Goal: Task Accomplishment & Management: Manage account settings

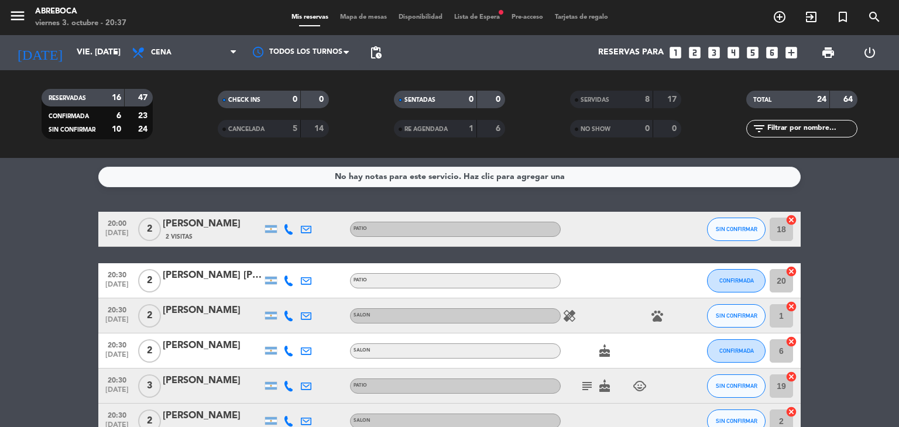
click at [658, 312] on icon "pets" at bounding box center [657, 316] width 14 height 14
click at [731, 313] on span "SIN CONFIRMAR" at bounding box center [737, 316] width 42 height 6
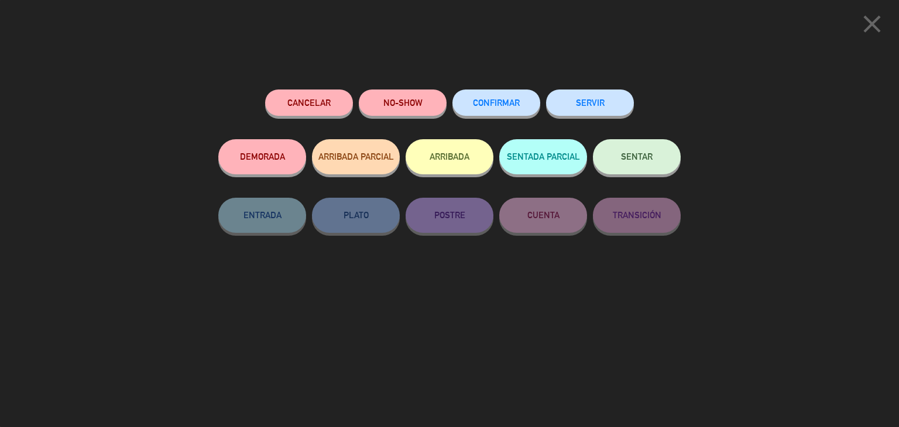
click at [576, 95] on button "SERVIR" at bounding box center [590, 103] width 88 height 26
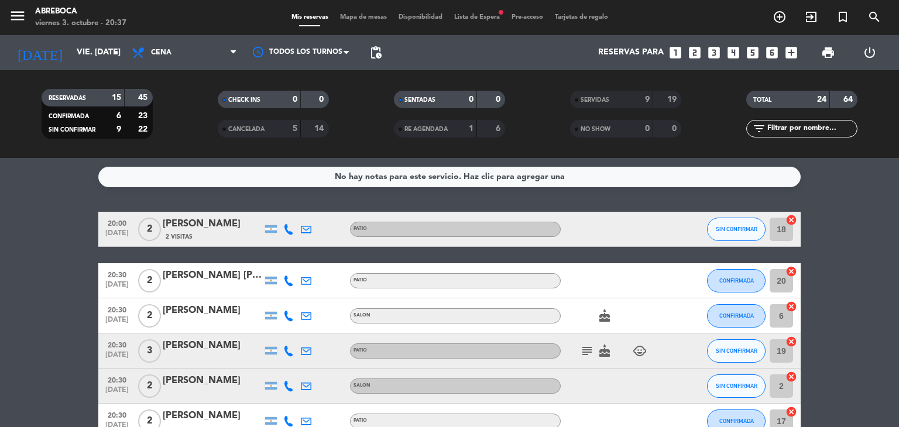
click at [609, 312] on icon "cake" at bounding box center [605, 316] width 14 height 14
click at [176, 57] on span "Cena" at bounding box center [184, 53] width 117 height 26
click at [87, 54] on input "vie. [DATE]" at bounding box center [126, 52] width 111 height 21
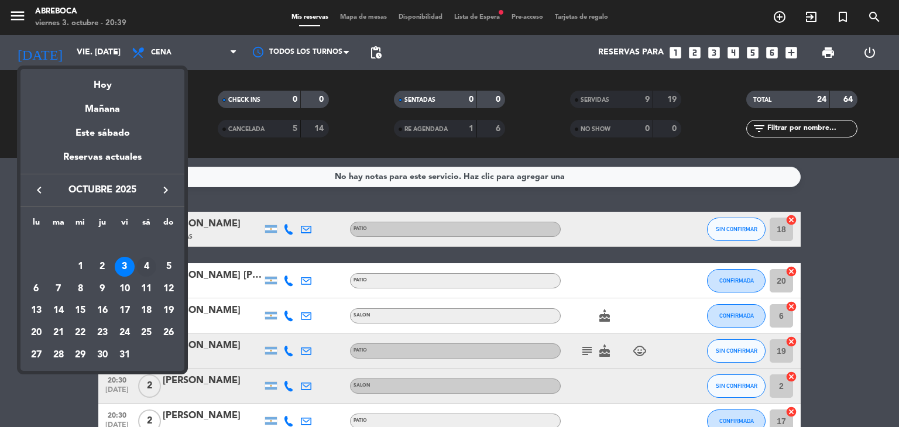
click at [145, 274] on div "4" at bounding box center [146, 267] width 20 height 20
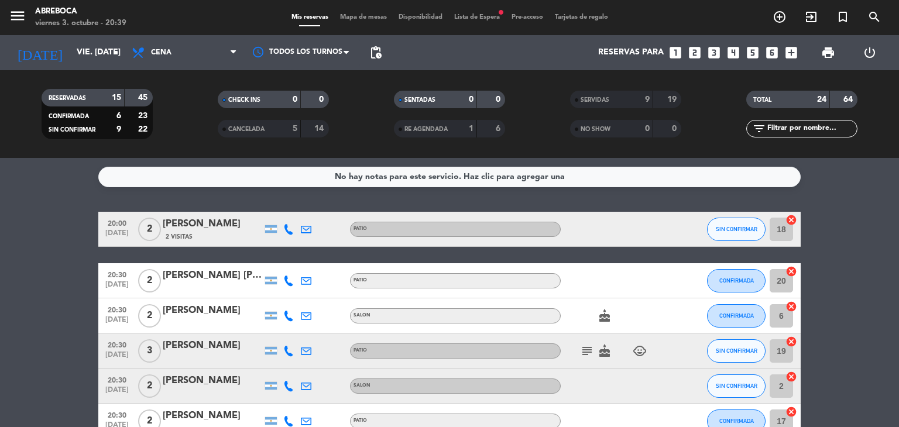
type input "sáb. [DATE]"
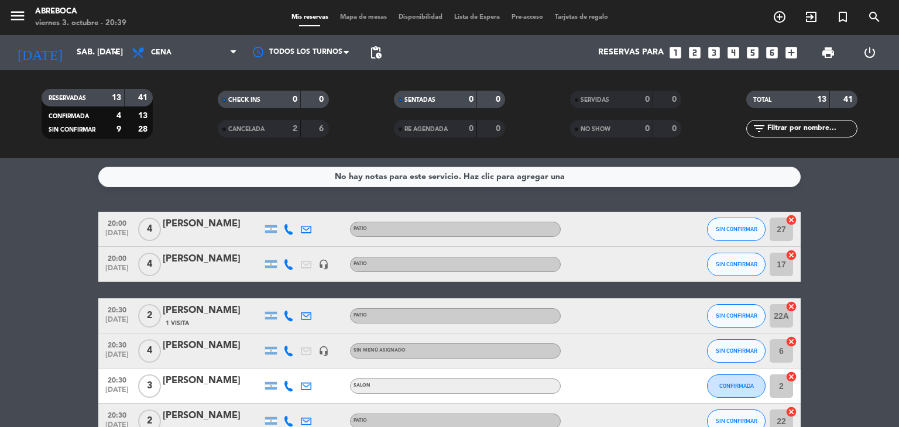
click at [194, 55] on span "Cena" at bounding box center [184, 53] width 117 height 26
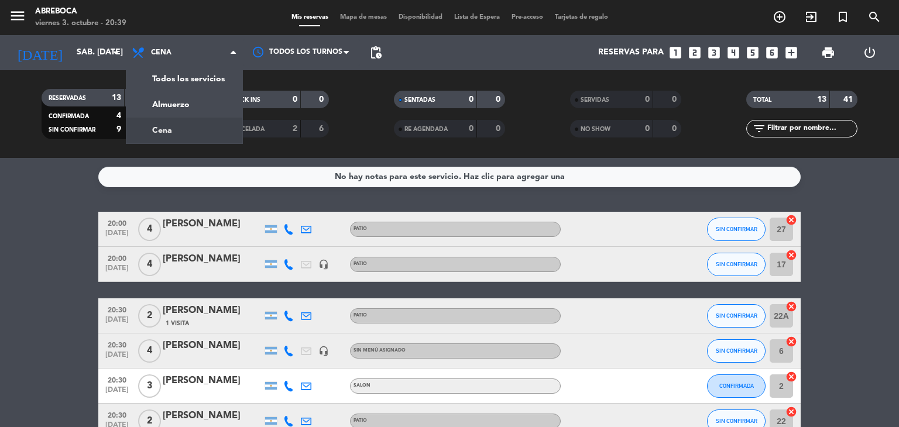
click at [194, 55] on span "Cena" at bounding box center [184, 53] width 117 height 26
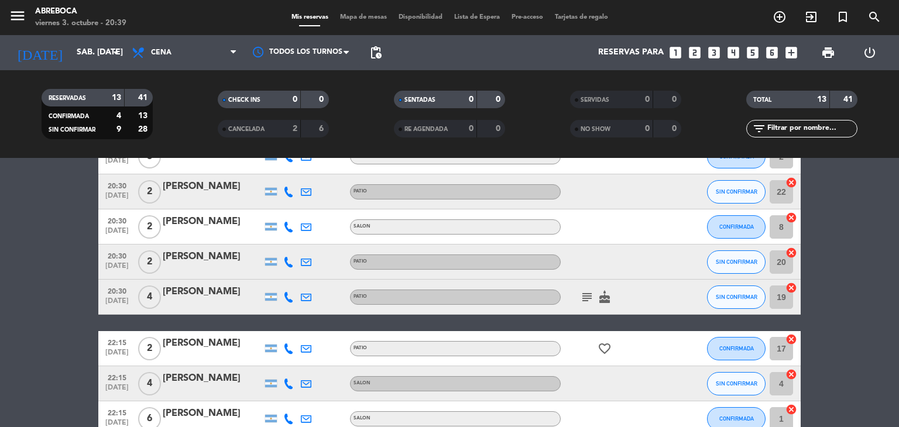
scroll to position [332, 0]
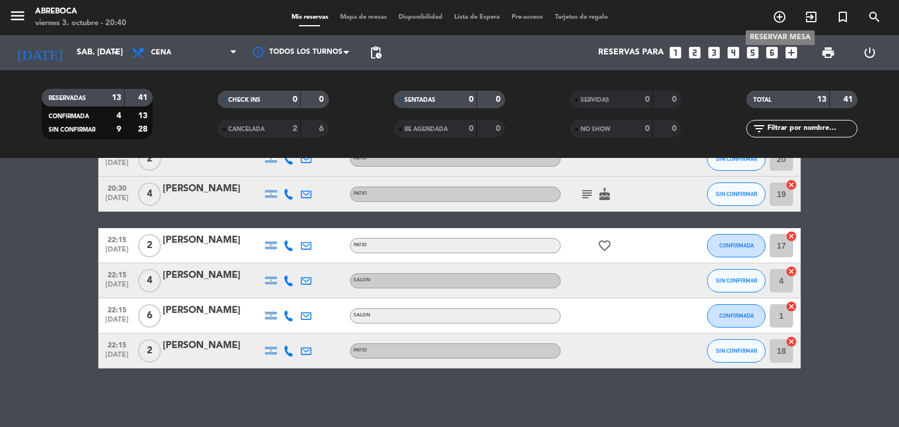
click at [781, 16] on icon "add_circle_outline" at bounding box center [780, 17] width 14 height 14
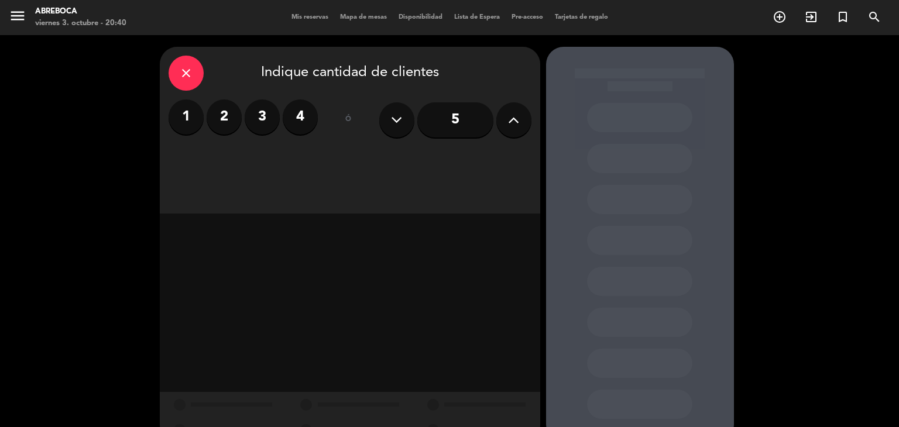
click at [301, 114] on label "4" at bounding box center [300, 117] width 35 height 35
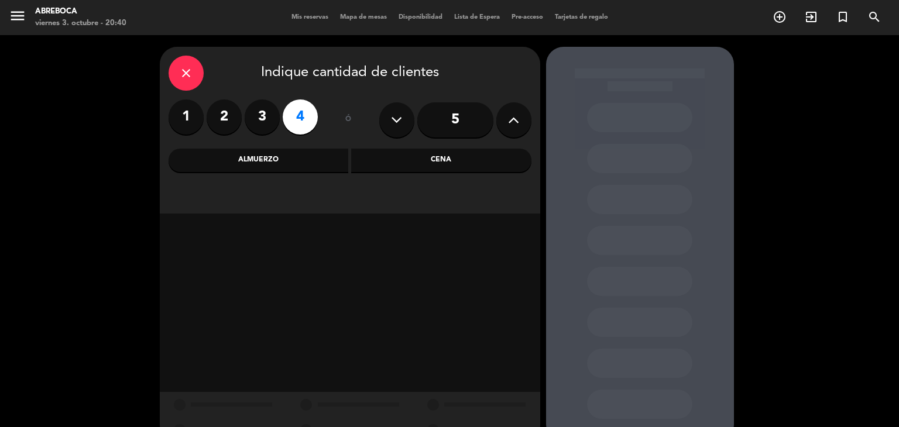
click at [405, 164] on div "Cena" at bounding box center [441, 160] width 180 height 23
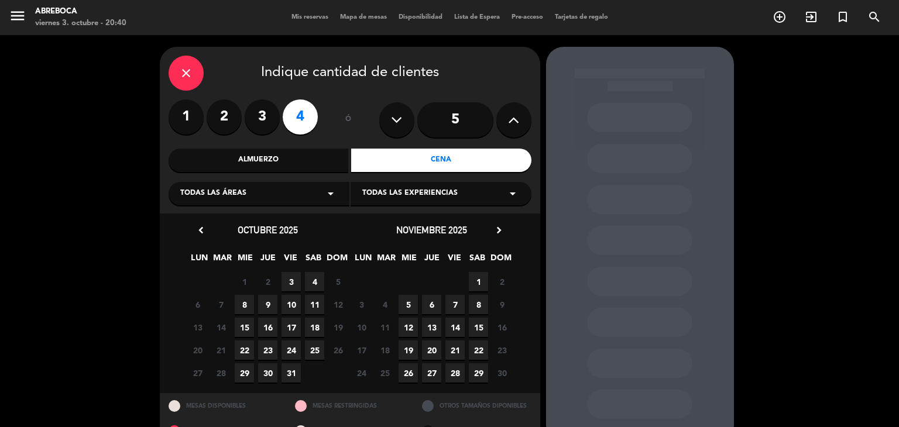
click at [316, 282] on span "4" at bounding box center [314, 281] width 19 height 19
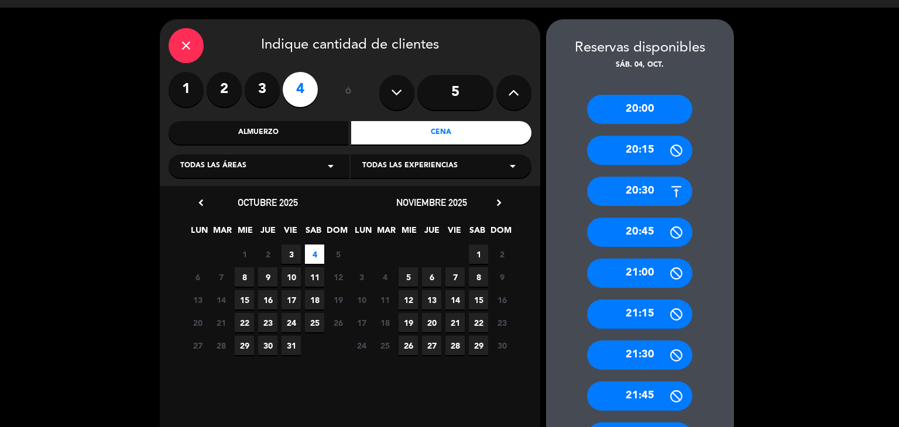
click at [706, 355] on div "20:00 20:15 20:30 20:45 21:00 21:15 21:30 21:45 22:00 22:15 22:30 22:45 23:00 2…" at bounding box center [640, 390] width 188 height 638
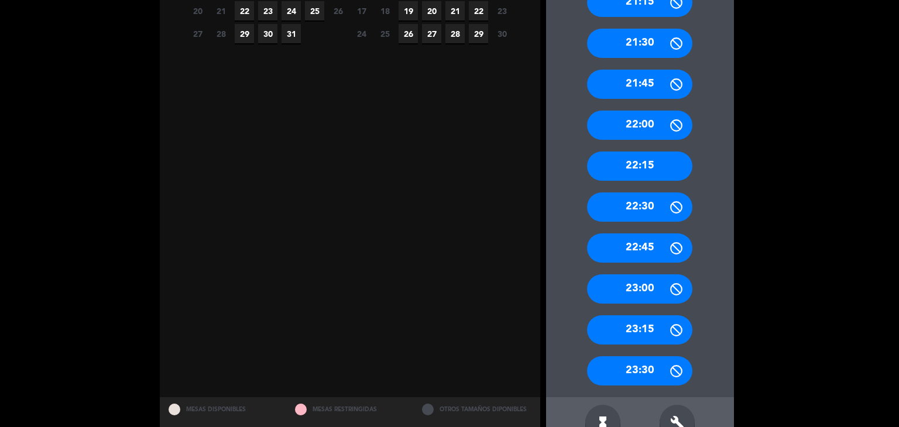
scroll to position [355, 0]
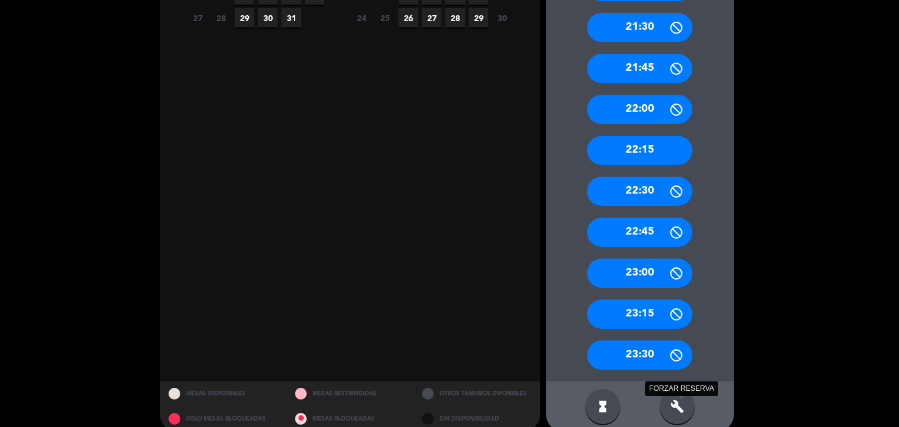
click at [677, 402] on icon "build" at bounding box center [677, 407] width 14 height 14
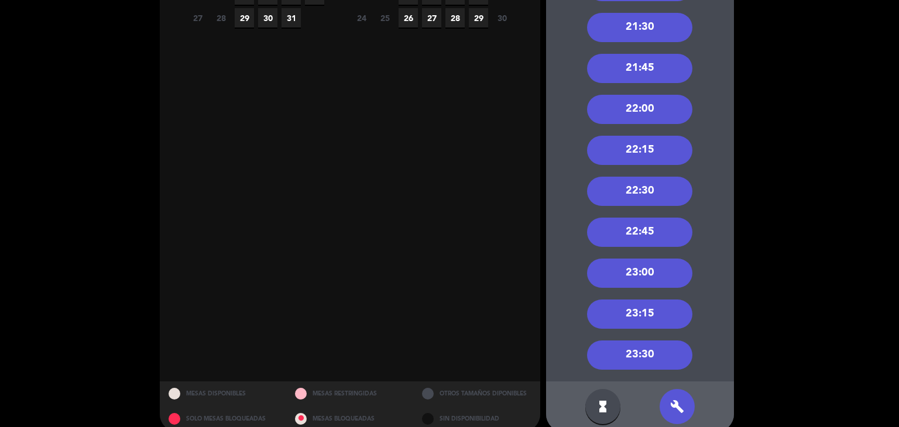
click at [645, 223] on div "22:45" at bounding box center [639, 232] width 105 height 29
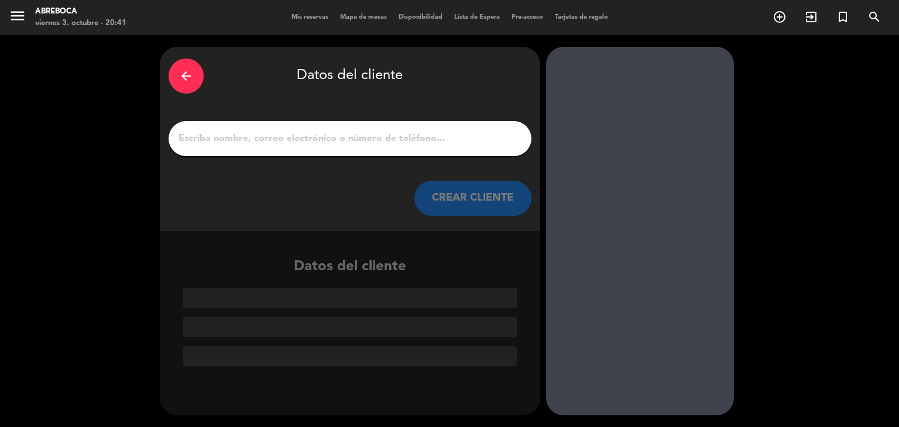
click at [447, 128] on div at bounding box center [350, 138] width 363 height 35
click at [438, 139] on input "1" at bounding box center [349, 139] width 345 height 16
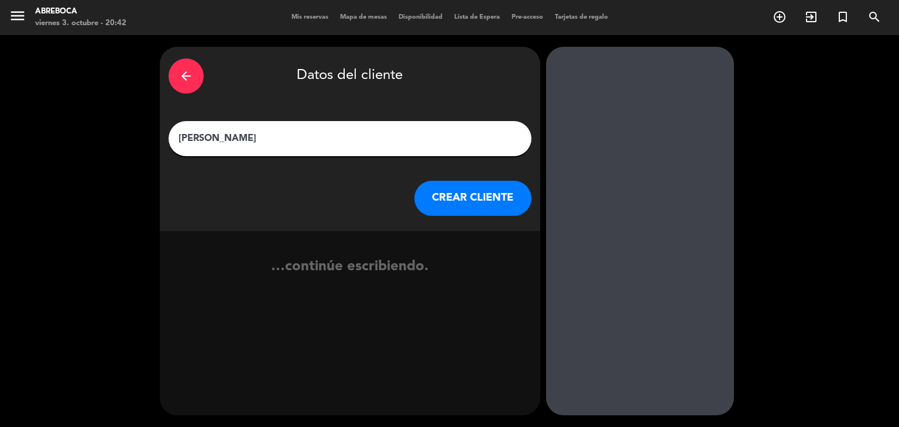
type input "[PERSON_NAME]"
click at [468, 206] on button "CREAR CLIENTE" at bounding box center [472, 198] width 117 height 35
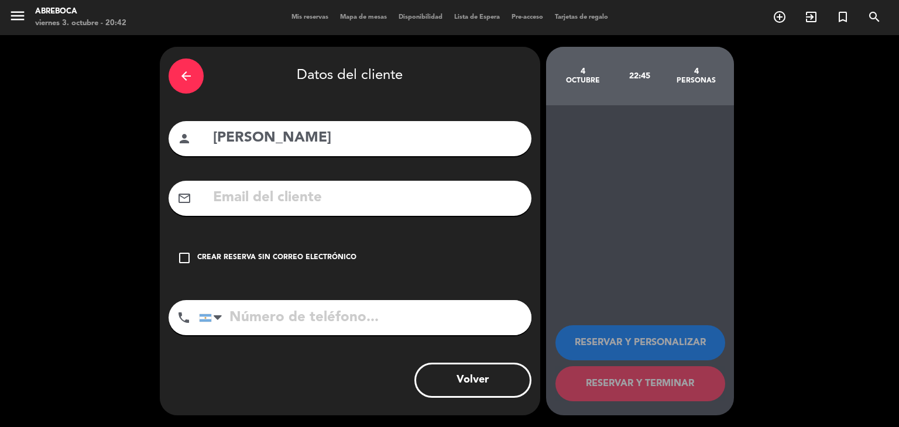
click at [286, 319] on input "tel" at bounding box center [365, 317] width 332 height 35
click at [184, 256] on icon "check_box_outline_blank" at bounding box center [184, 258] width 14 height 14
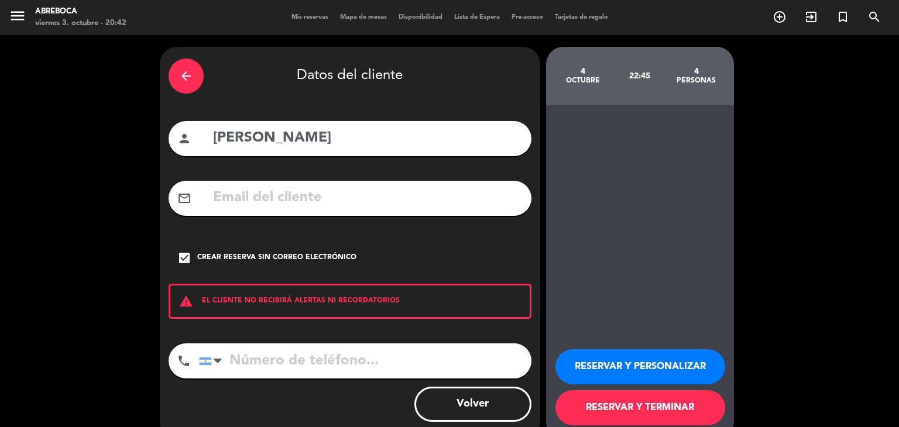
click at [628, 403] on button "RESERVAR Y TERMINAR" at bounding box center [640, 407] width 170 height 35
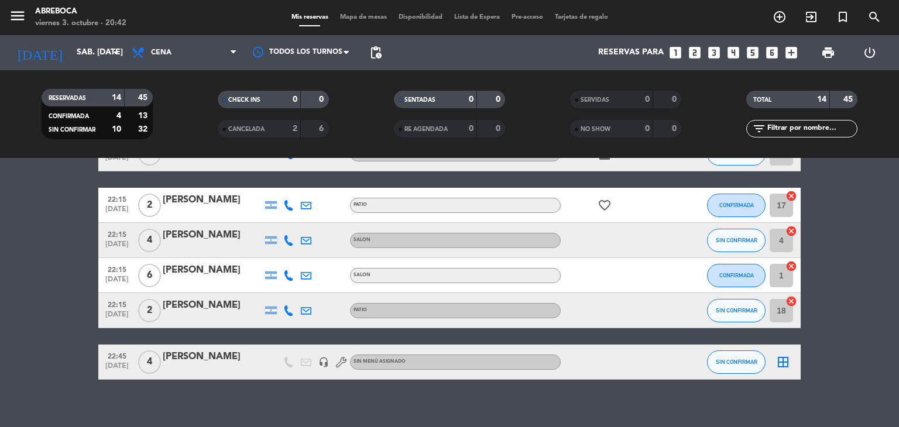
scroll to position [375, 0]
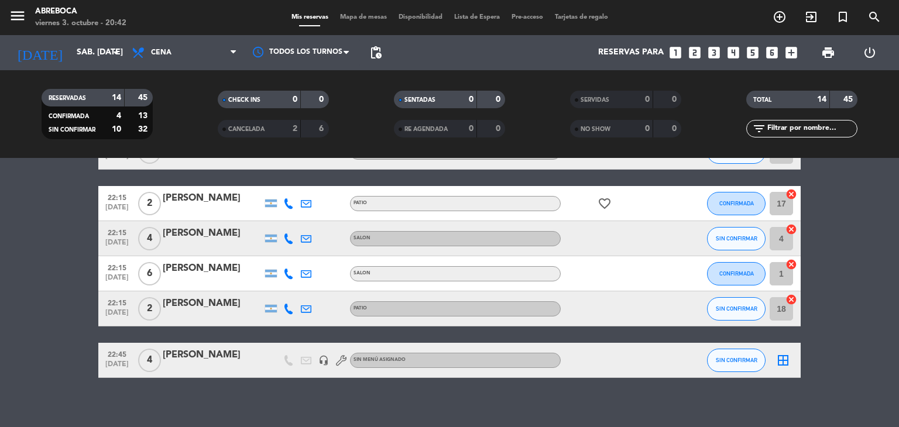
click at [242, 351] on div "[PERSON_NAME]" at bounding box center [213, 355] width 100 height 15
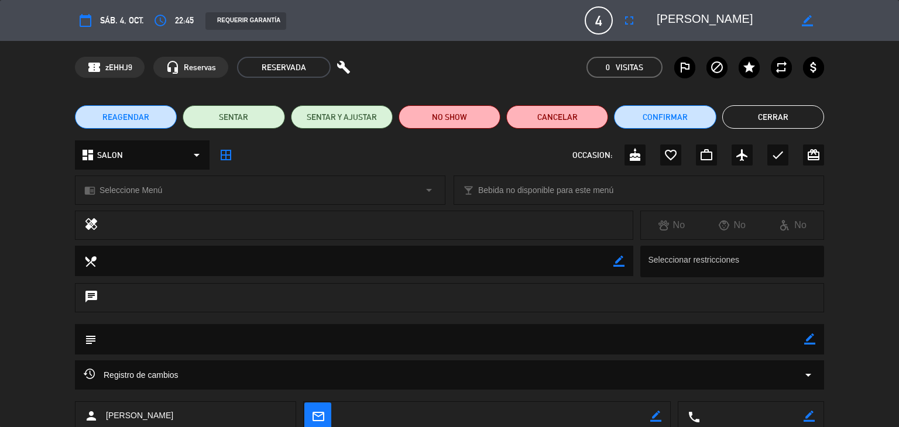
click at [123, 184] on span "Seleccione Menú" at bounding box center [131, 190] width 63 height 13
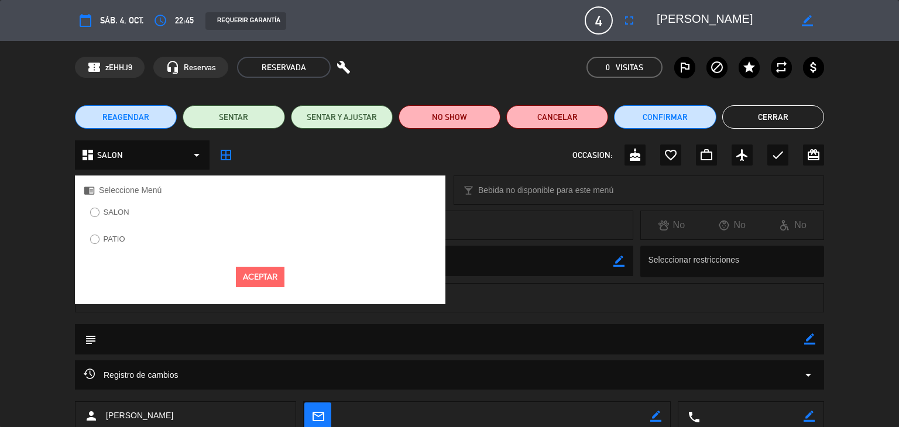
click at [119, 215] on label "SALON" at bounding box center [117, 212] width 26 height 8
click at [254, 282] on button "Aceptar" at bounding box center [260, 277] width 49 height 20
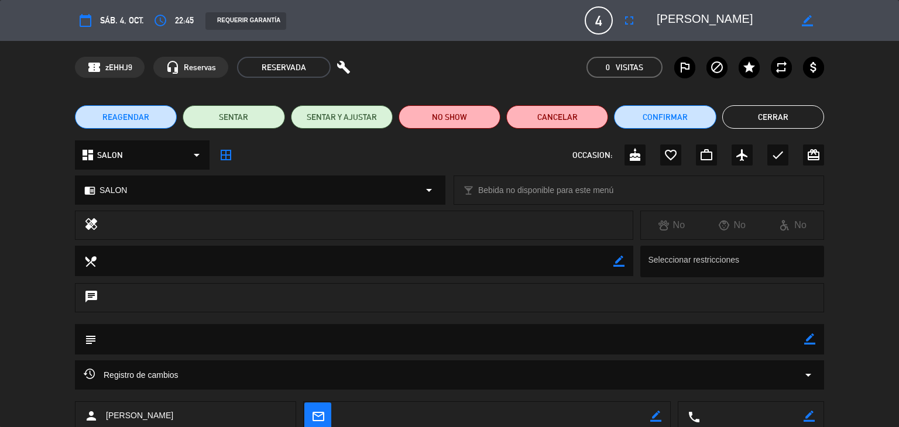
click at [763, 126] on button "Cerrar" at bounding box center [773, 116] width 102 height 23
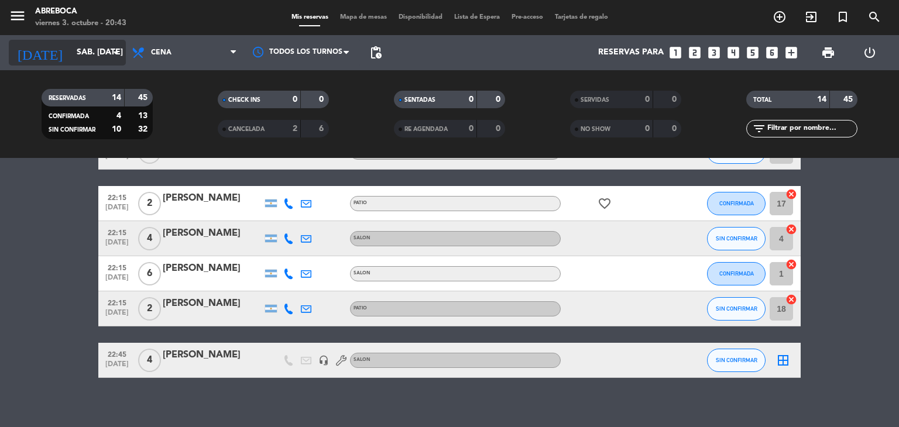
click at [78, 54] on input "sáb. [DATE]" at bounding box center [126, 52] width 111 height 21
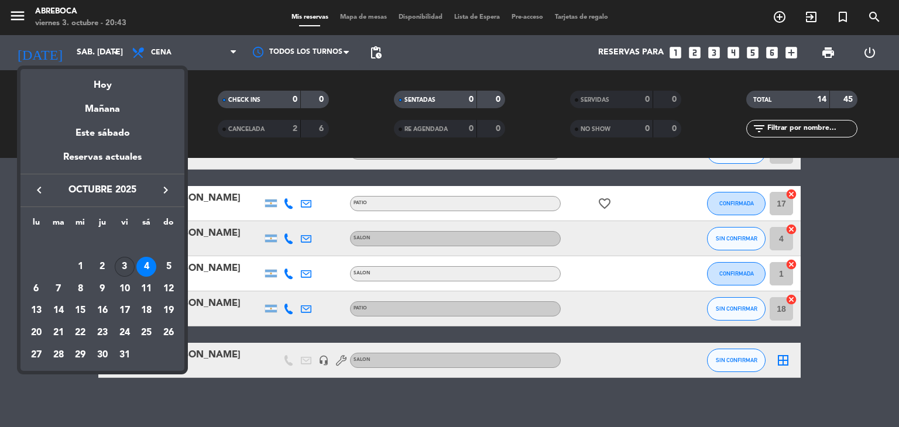
click at [121, 272] on div "3" at bounding box center [125, 267] width 20 height 20
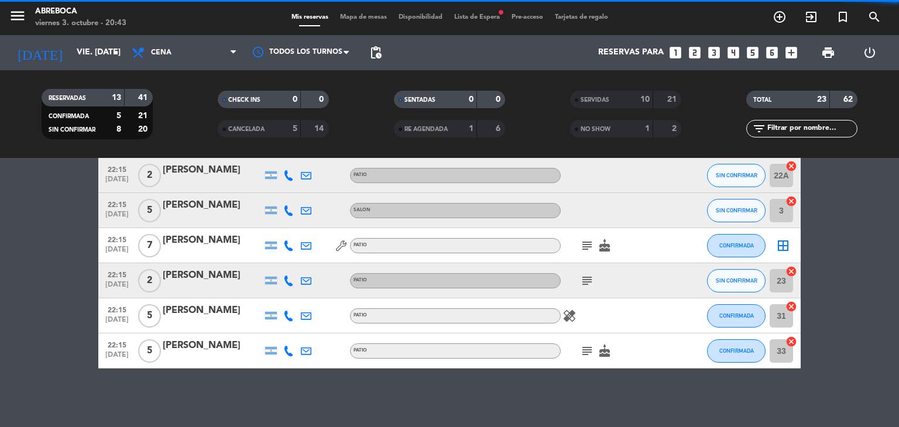
scroll to position [332, 0]
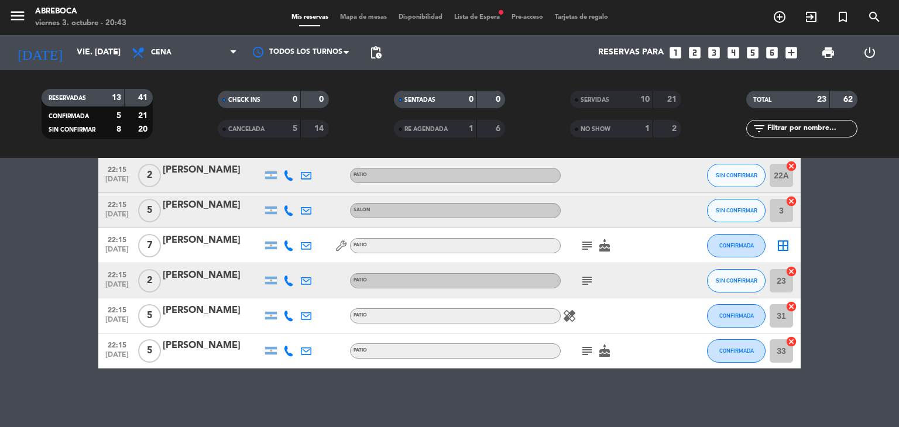
click at [897, 261] on bookings-row "20:30 [DATE] 2 [PERSON_NAME] SALON cake CONFIRMADA 6 cancel 20:30 [DATE] 3 [PER…" at bounding box center [449, 123] width 899 height 489
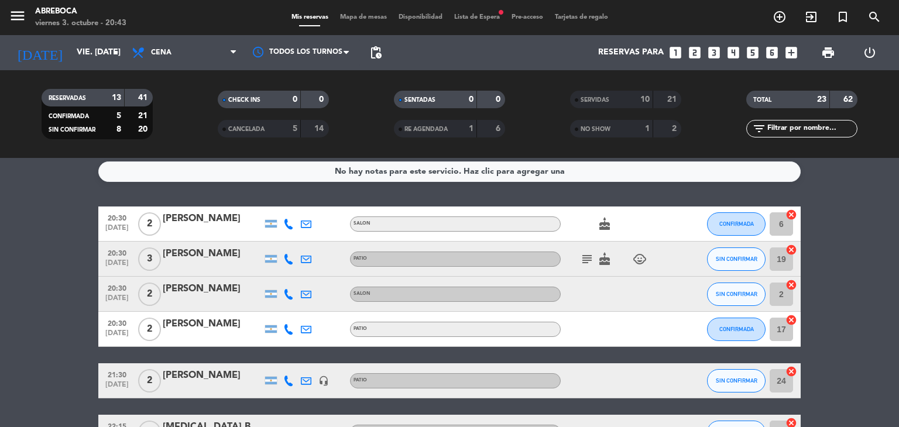
scroll to position [0, 0]
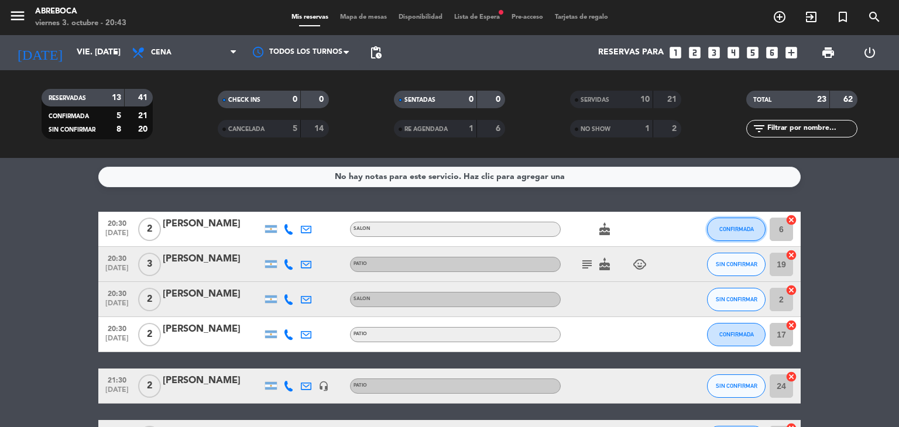
click at [726, 226] on span "CONFIRMADA" at bounding box center [736, 229] width 35 height 6
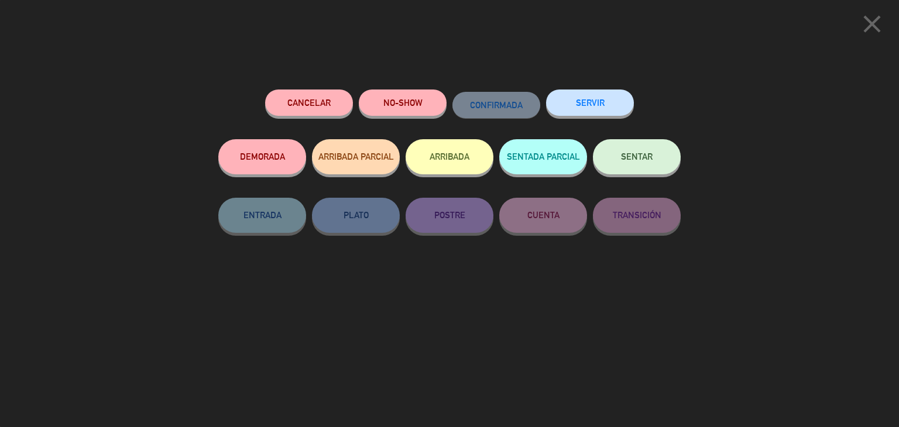
click at [599, 101] on button "SERVIR" at bounding box center [590, 103] width 88 height 26
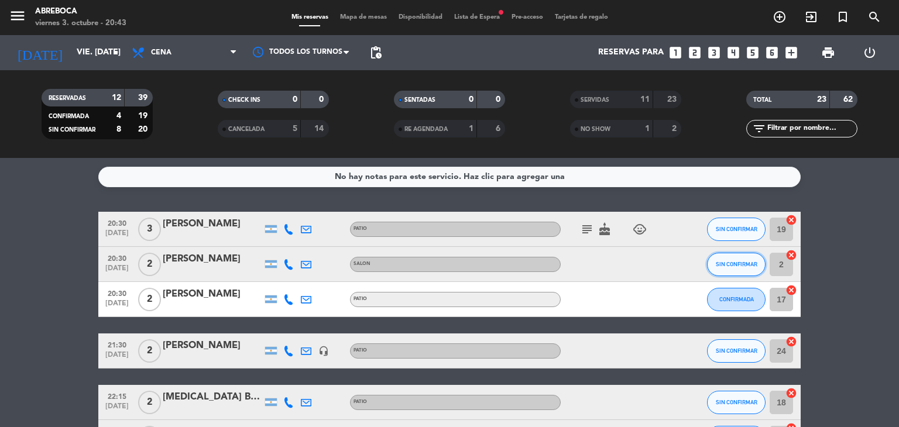
click at [739, 263] on span "SIN CONFIRMAR" at bounding box center [737, 264] width 42 height 6
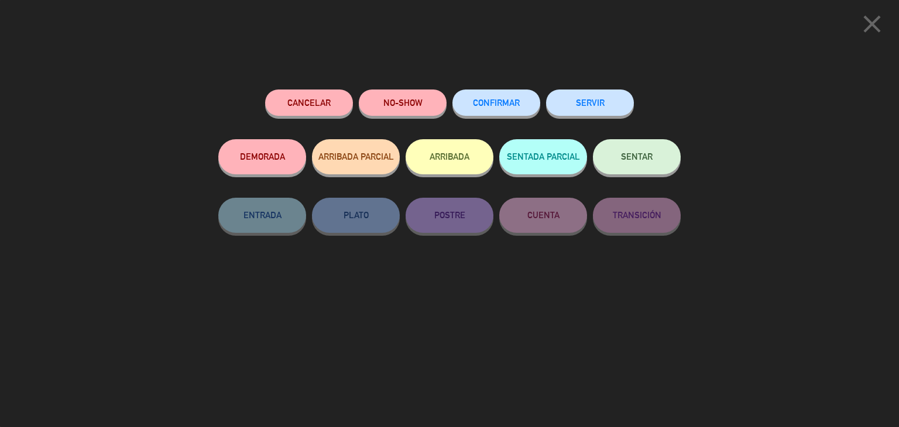
click at [587, 104] on button "SERVIR" at bounding box center [590, 103] width 88 height 26
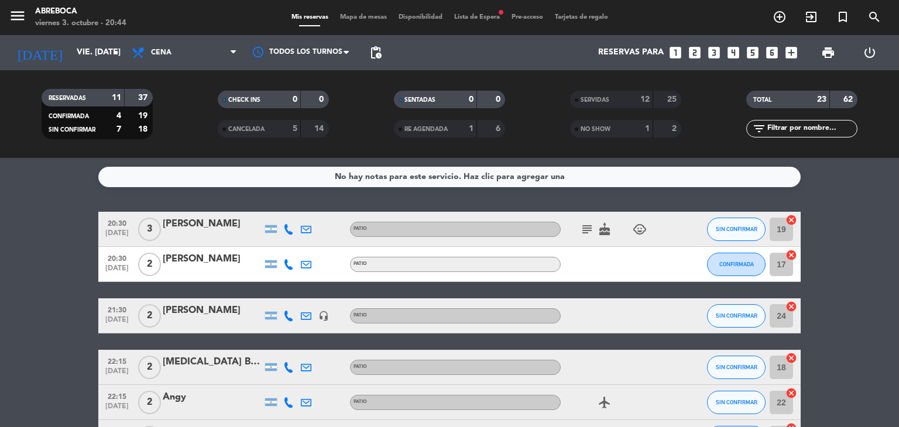
click at [582, 230] on icon "subject" at bounding box center [587, 229] width 14 height 14
click at [733, 232] on button "SIN CONFIRMAR" at bounding box center [736, 229] width 59 height 23
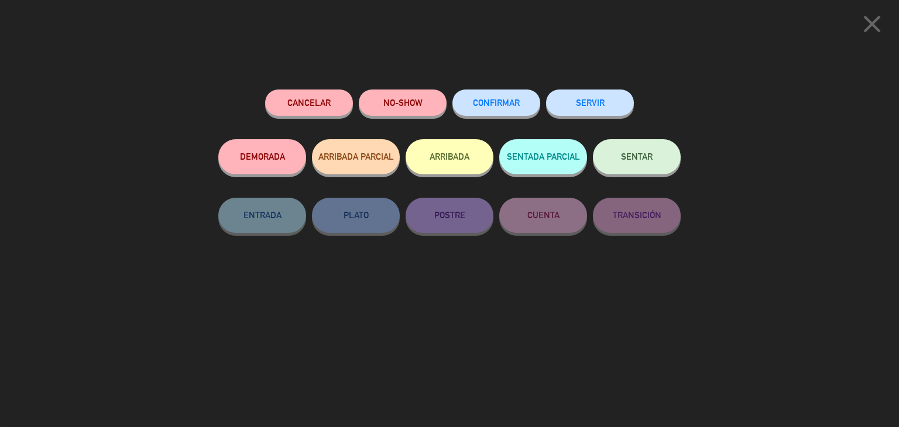
click at [594, 99] on button "SERVIR" at bounding box center [590, 103] width 88 height 26
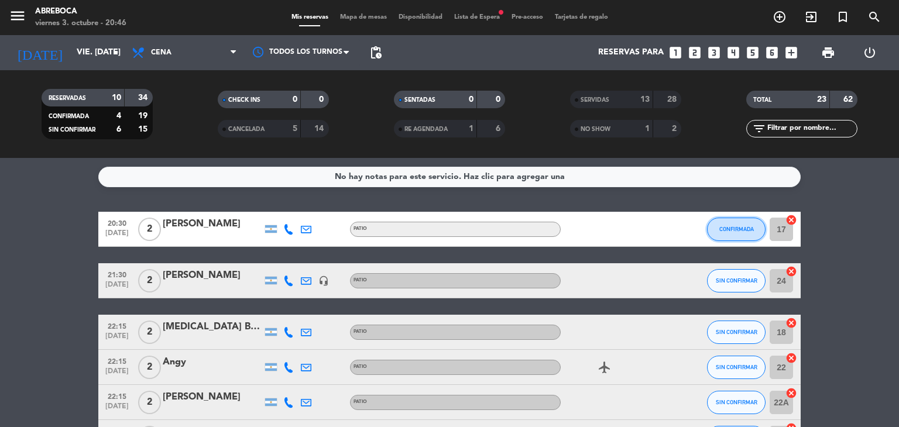
click at [726, 230] on span "CONFIRMADA" at bounding box center [736, 229] width 35 height 6
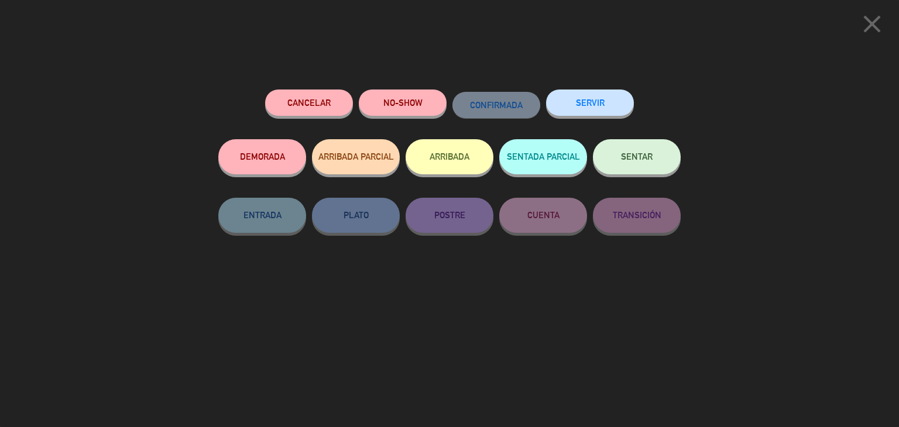
click at [576, 106] on button "SERVIR" at bounding box center [590, 103] width 88 height 26
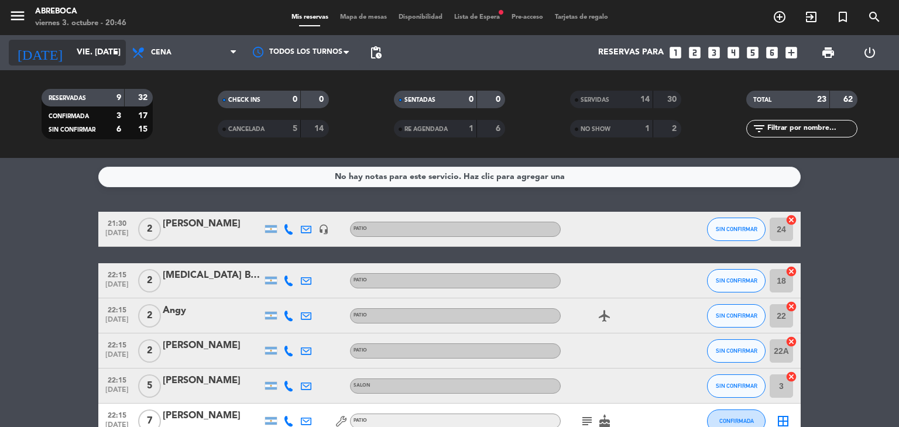
click at [91, 47] on input "vie. [DATE]" at bounding box center [126, 52] width 111 height 21
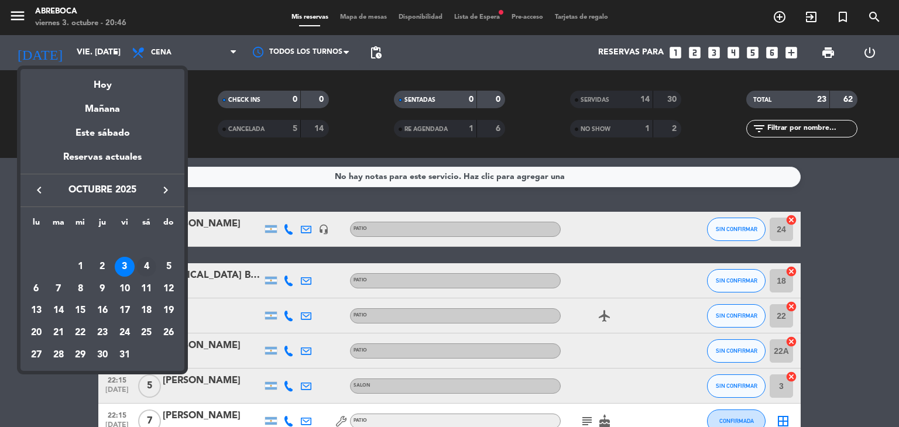
click at [147, 267] on div "4" at bounding box center [146, 267] width 20 height 20
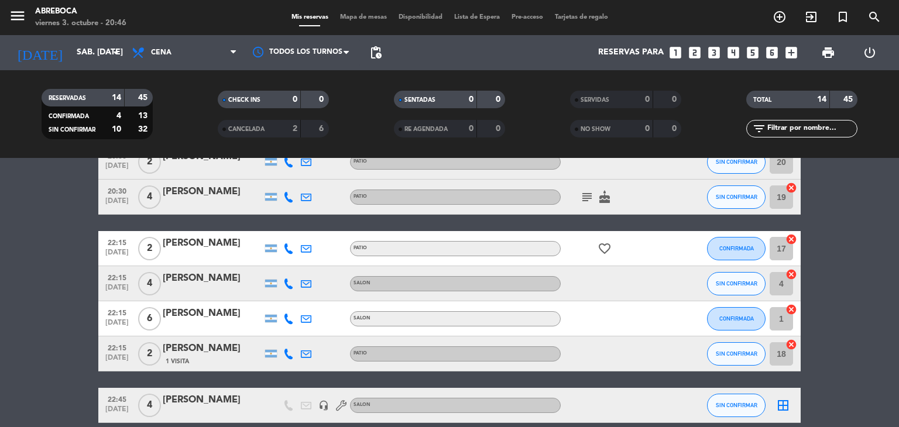
scroll to position [330, 0]
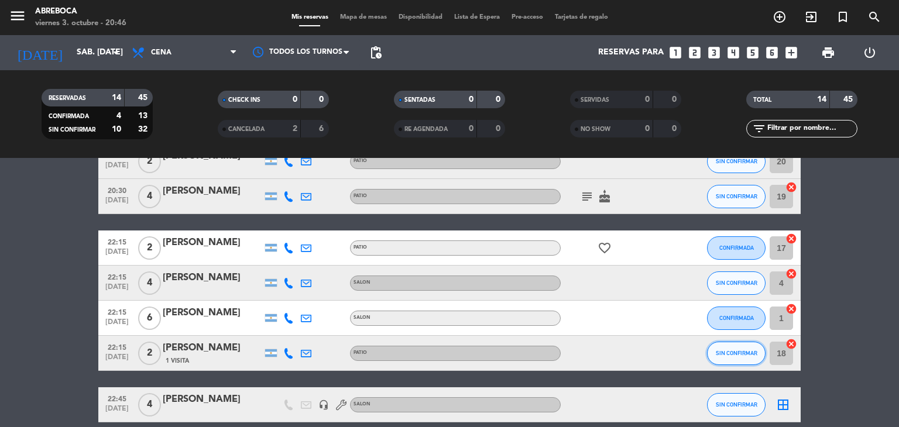
click at [755, 354] on span "SIN CONFIRMAR" at bounding box center [737, 353] width 42 height 6
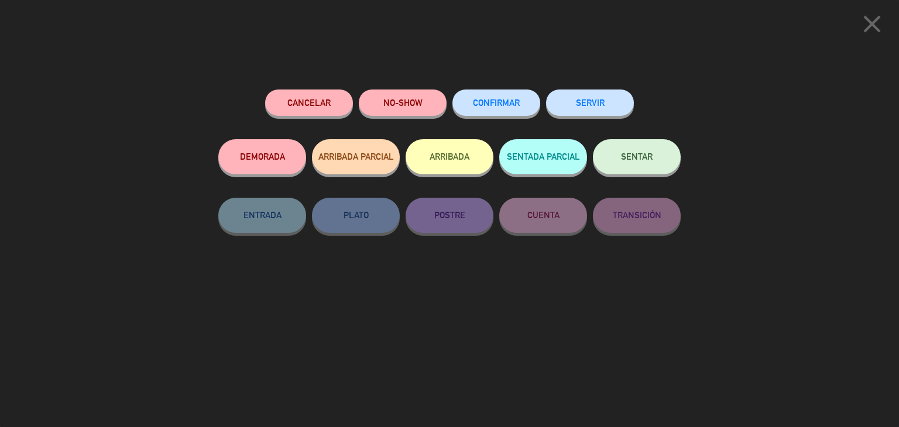
click at [282, 95] on button "Cancelar" at bounding box center [309, 103] width 88 height 26
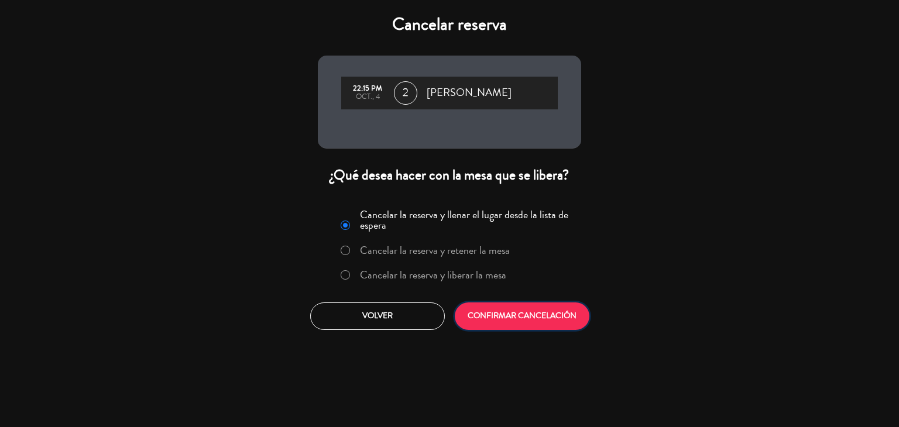
click at [497, 316] on button "CONFIRMAR CANCELACIÓN" at bounding box center [522, 317] width 135 height 28
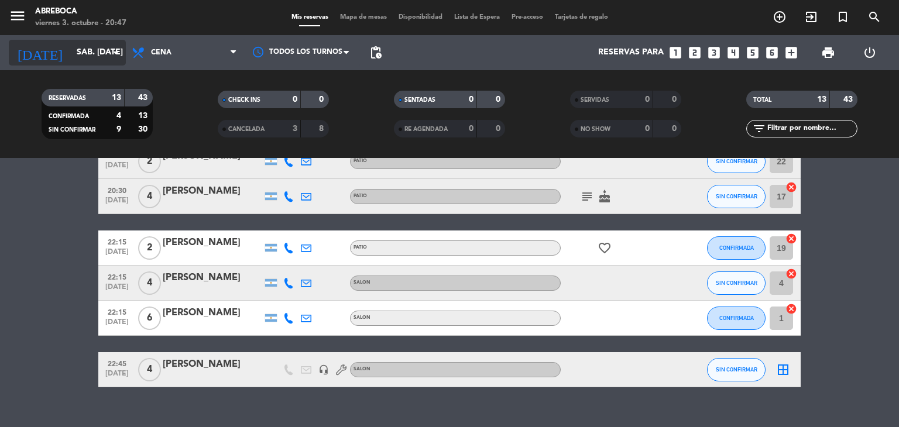
click at [85, 52] on input "sáb. [DATE]" at bounding box center [126, 52] width 111 height 21
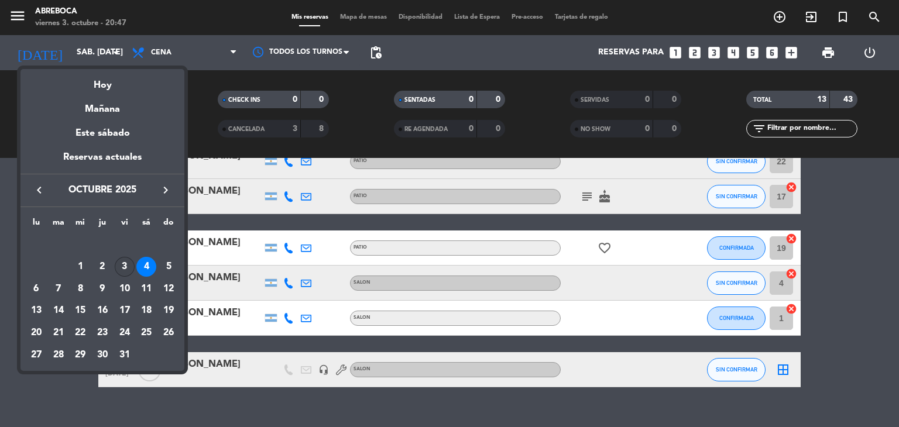
click at [122, 266] on div "3" at bounding box center [125, 267] width 20 height 20
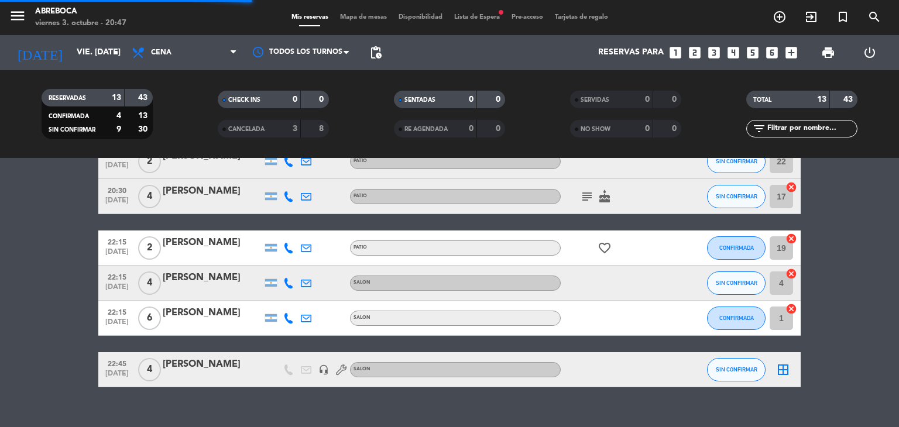
scroll to position [176, 0]
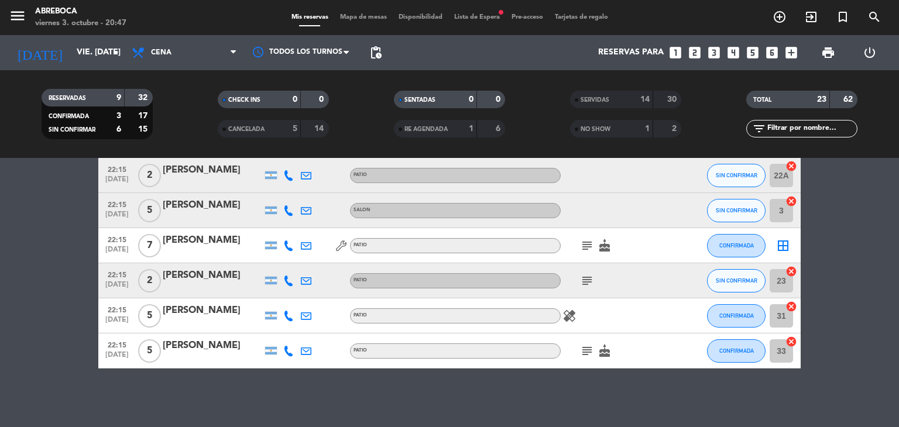
click at [832, 311] on bookings-row "21:30 [DATE] 2 [PERSON_NAME] headset_mic PATIO SIN CONFIRMAR 24 cancel 22:15 [D…" at bounding box center [449, 202] width 899 height 332
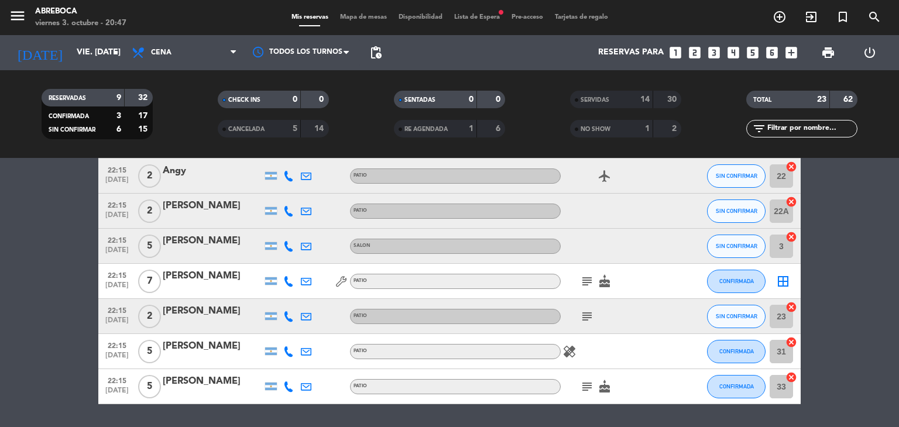
scroll to position [140, 0]
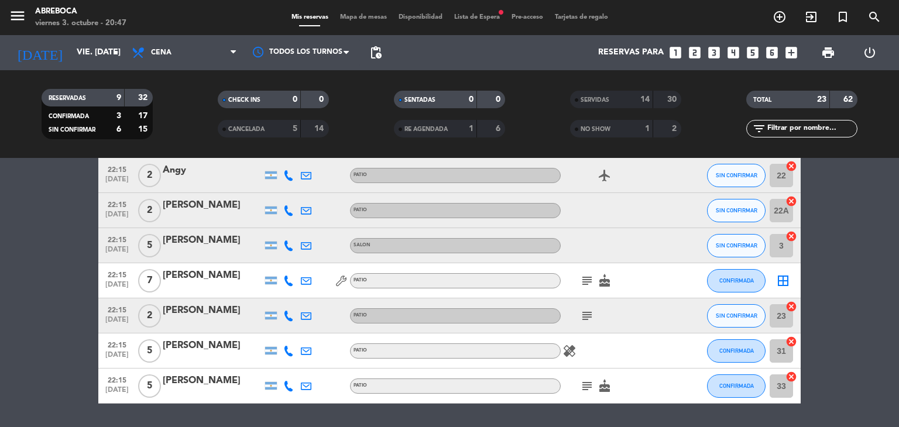
click at [832, 311] on bookings-row "21:30 [DATE] 2 [PERSON_NAME] headset_mic PATIO SIN CONFIRMAR 24 cancel 22:15 [D…" at bounding box center [449, 237] width 899 height 332
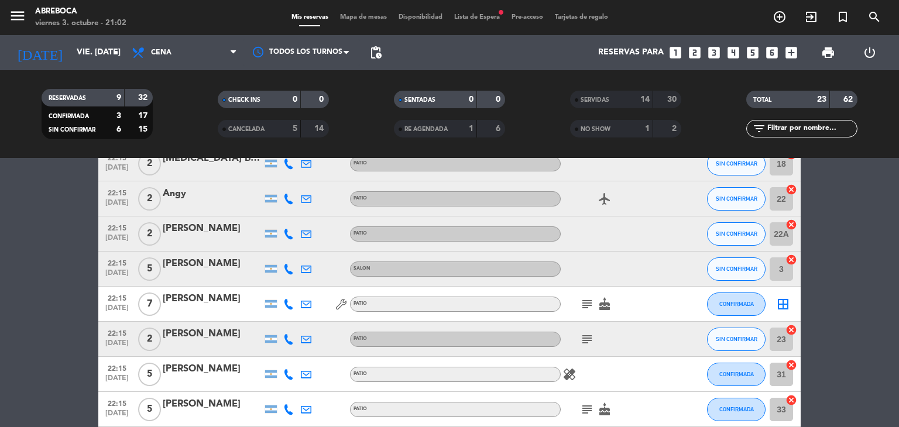
scroll to position [176, 0]
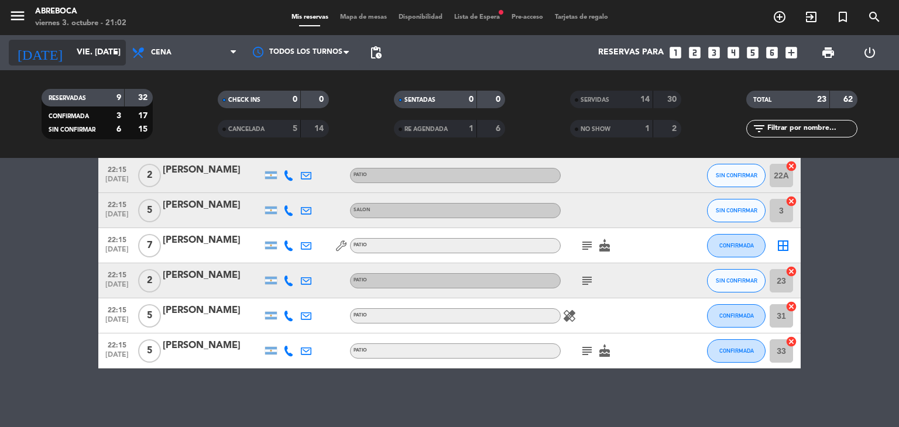
click at [76, 55] on input "vie. [DATE]" at bounding box center [126, 52] width 111 height 21
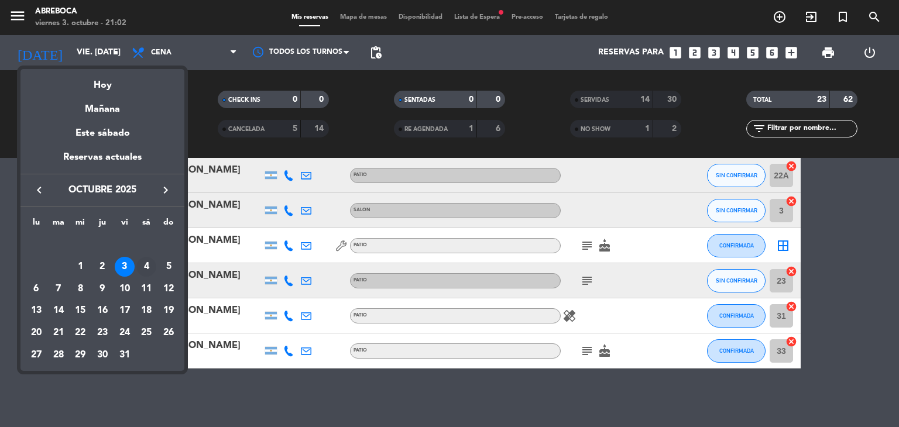
click at [146, 263] on div "4" at bounding box center [146, 267] width 20 height 20
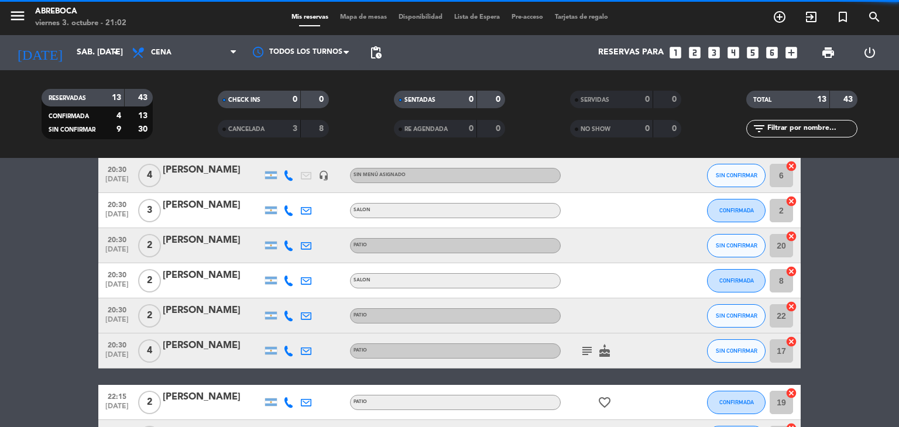
click at [170, 59] on span "Cena" at bounding box center [184, 53] width 117 height 26
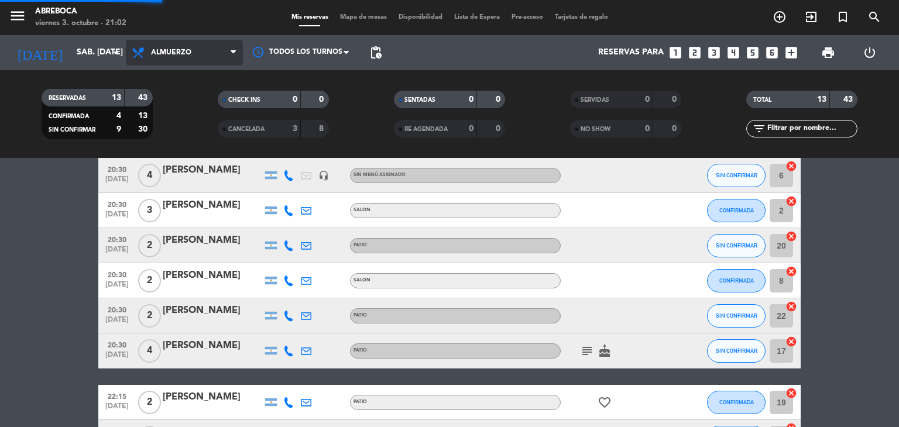
click at [173, 104] on div "menu ABREBOCA viernes 3. octubre - 21:02 Mis reservas Mapa de mesas Disponibili…" at bounding box center [449, 79] width 899 height 158
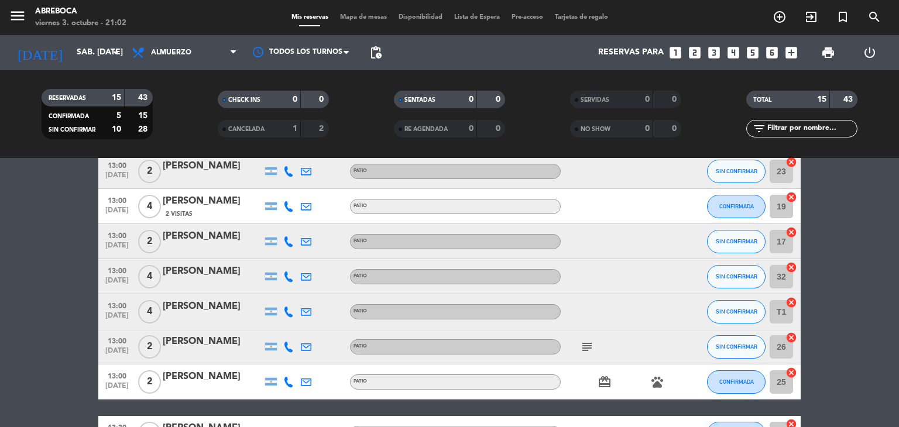
scroll to position [180, 0]
click at [834, 256] on bookings-row "12:30 [DATE] 3 [PERSON_NAME] PATIO subject check SIN CONFIRMAR 27 cancel 12:30 …" at bounding box center [449, 320] width 899 height 576
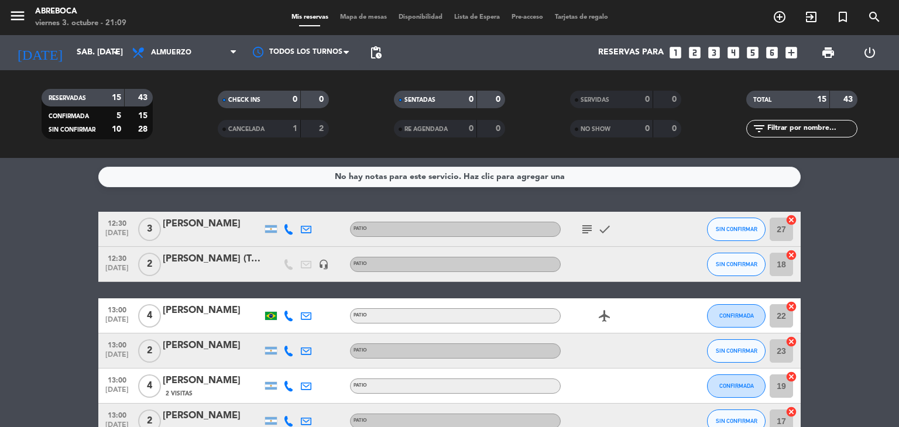
scroll to position [0, 0]
click at [98, 62] on input "sáb. [DATE]" at bounding box center [126, 52] width 111 height 21
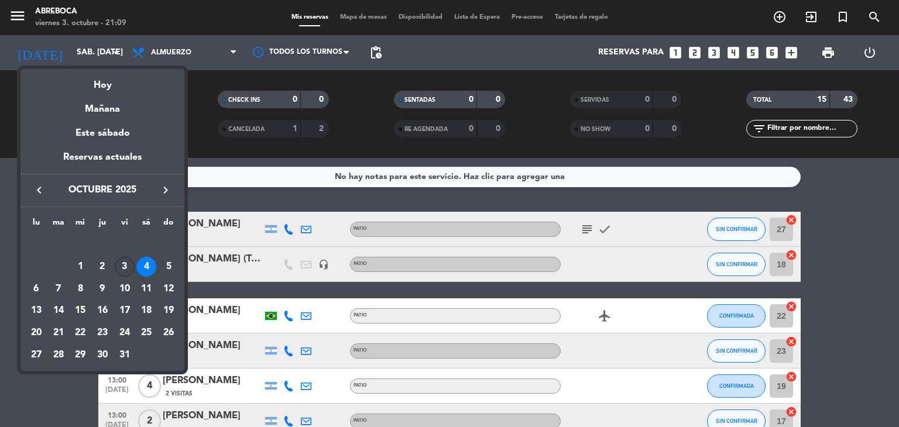
click at [126, 266] on div "3" at bounding box center [125, 267] width 20 height 20
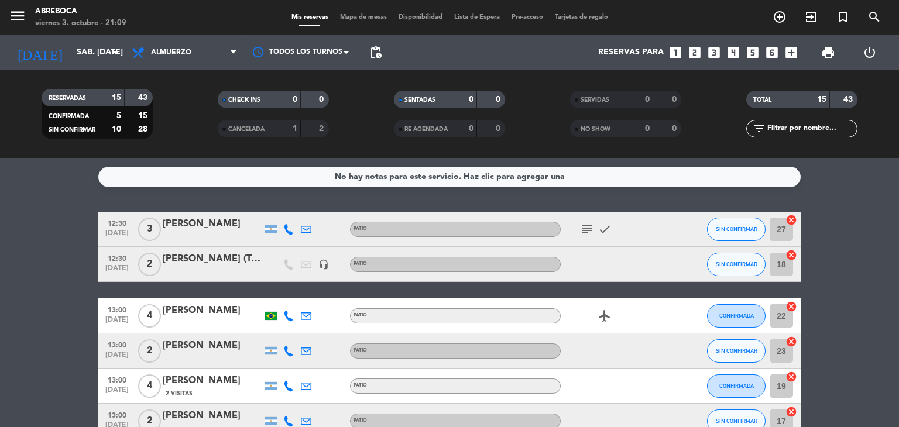
type input "vie. [DATE]"
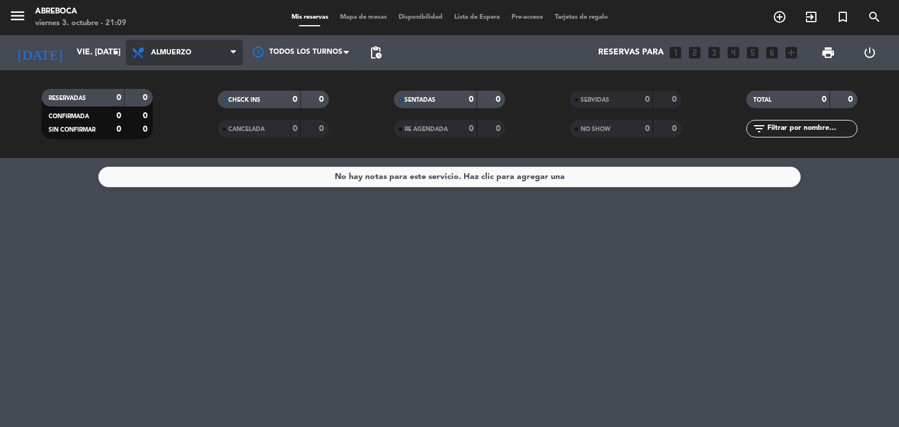
click at [196, 57] on span "Almuerzo" at bounding box center [184, 53] width 117 height 26
click at [186, 130] on div "menu ABREBOCA viernes 3. octubre - 21:09 Mis reservas Mapa de mesas Disponibili…" at bounding box center [449, 79] width 899 height 158
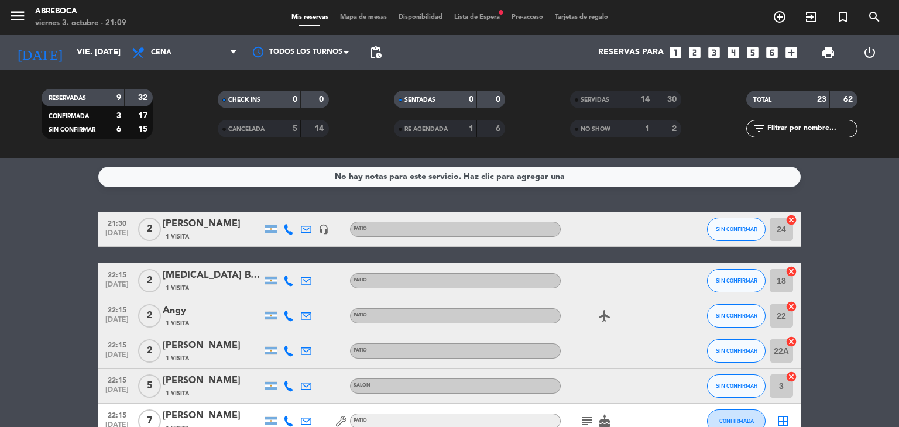
click at [827, 260] on bookings-row "21:30 [DATE] 2 [PERSON_NAME] 1 Visita headset_mic PATIO SIN CONFIRMAR 24 cancel…" at bounding box center [449, 378] width 899 height 332
click at [746, 226] on span "SIN CONFIRMAR" at bounding box center [737, 229] width 42 height 6
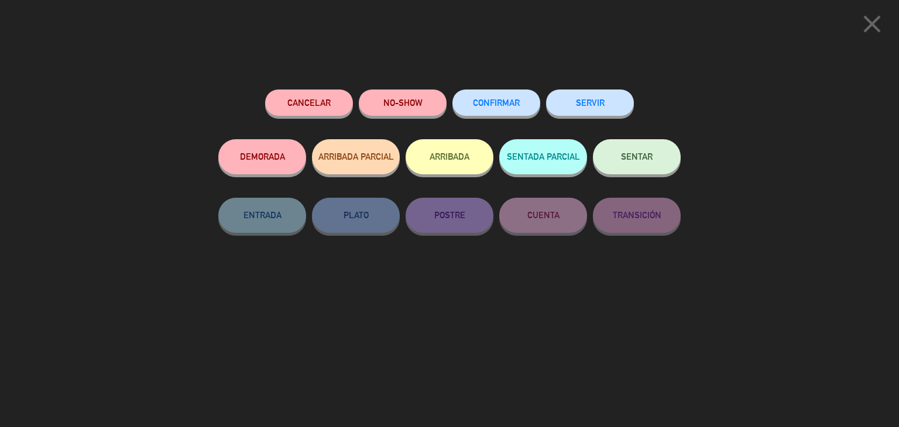
click at [614, 95] on button "SERVIR" at bounding box center [590, 103] width 88 height 26
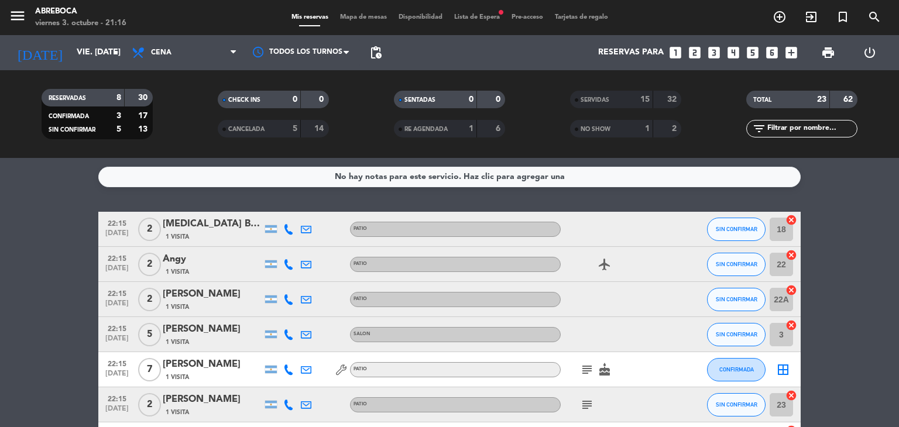
click at [698, 49] on icon "looks_two" at bounding box center [694, 52] width 15 height 15
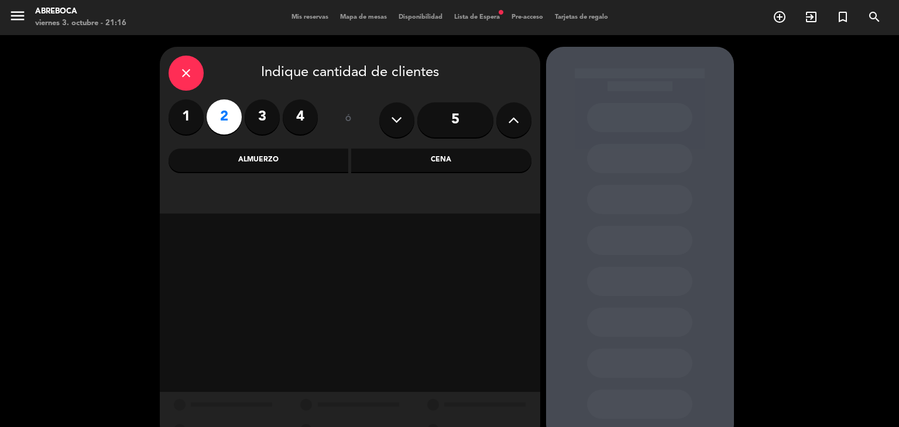
click at [314, 157] on div "Almuerzo" at bounding box center [259, 160] width 180 height 23
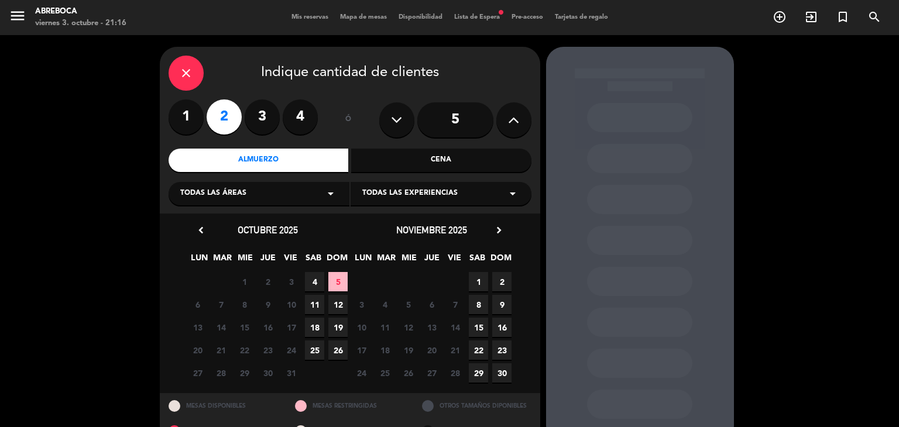
click at [387, 200] on div "Todas las experiencias arrow_drop_down" at bounding box center [441, 193] width 181 height 23
click at [382, 224] on div "SALON" at bounding box center [440, 223] width 157 height 12
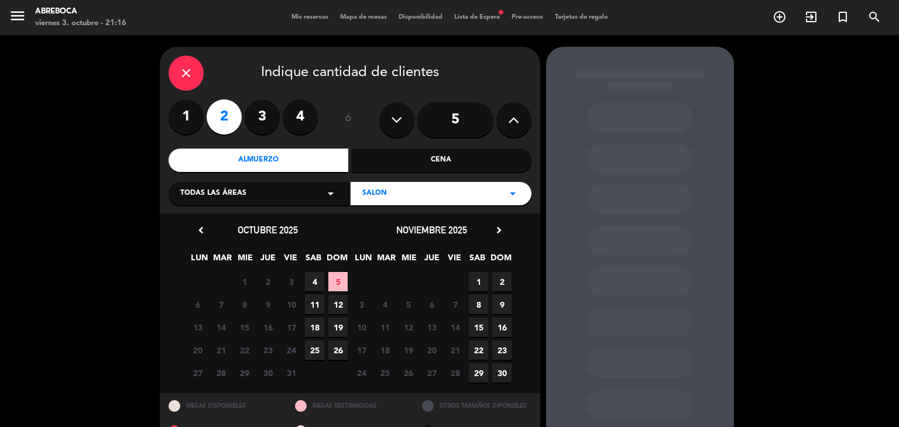
click at [311, 282] on span "4" at bounding box center [314, 281] width 19 height 19
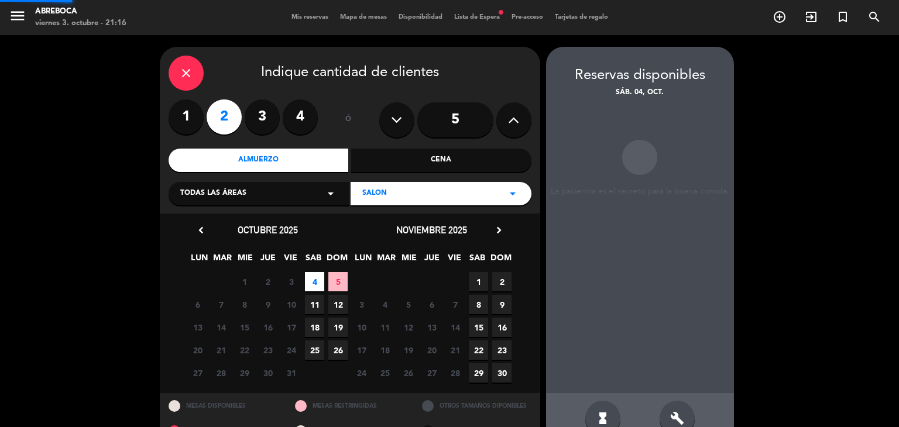
scroll to position [28, 0]
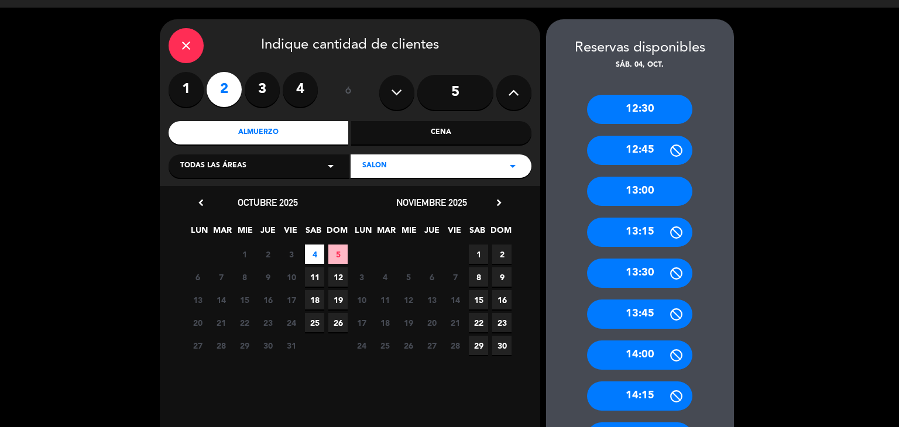
click at [379, 142] on div "Cena" at bounding box center [441, 132] width 180 height 23
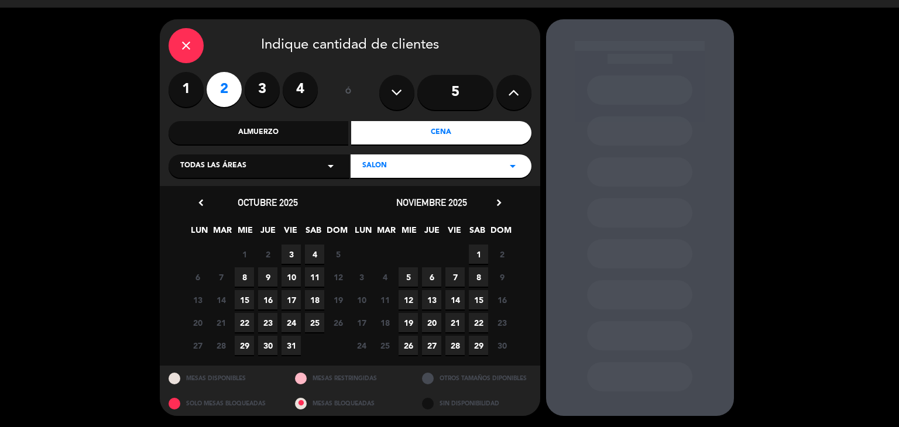
click at [290, 251] on span "3" at bounding box center [291, 254] width 19 height 19
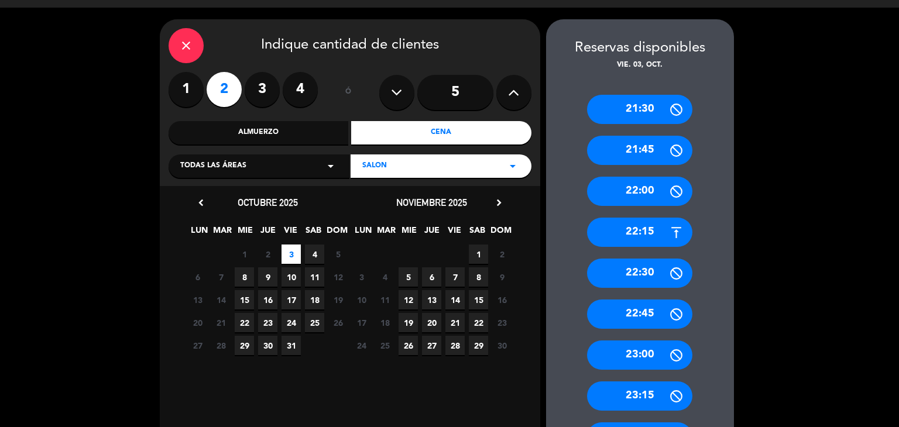
click at [650, 195] on div "22:00" at bounding box center [639, 191] width 105 height 29
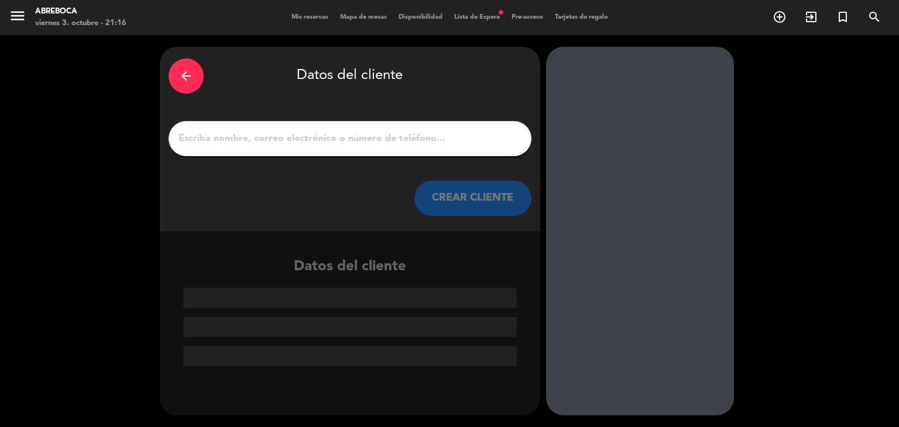
click at [424, 129] on div at bounding box center [350, 138] width 363 height 35
click at [421, 142] on input "1" at bounding box center [349, 139] width 345 height 16
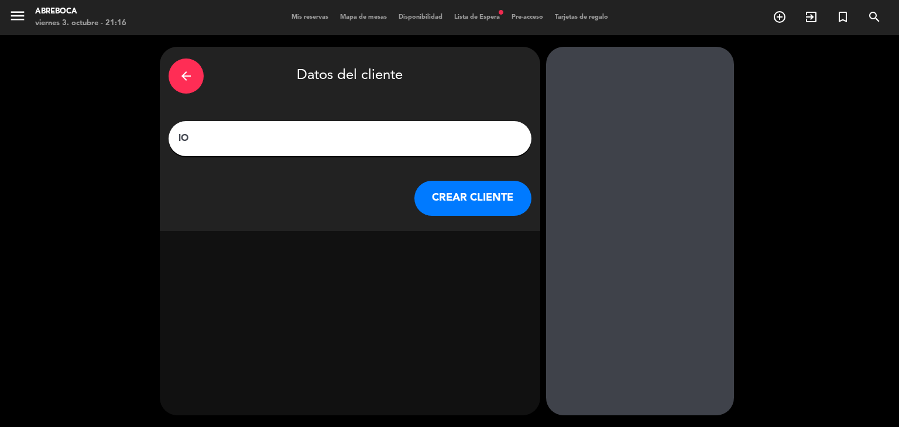
type input "l"
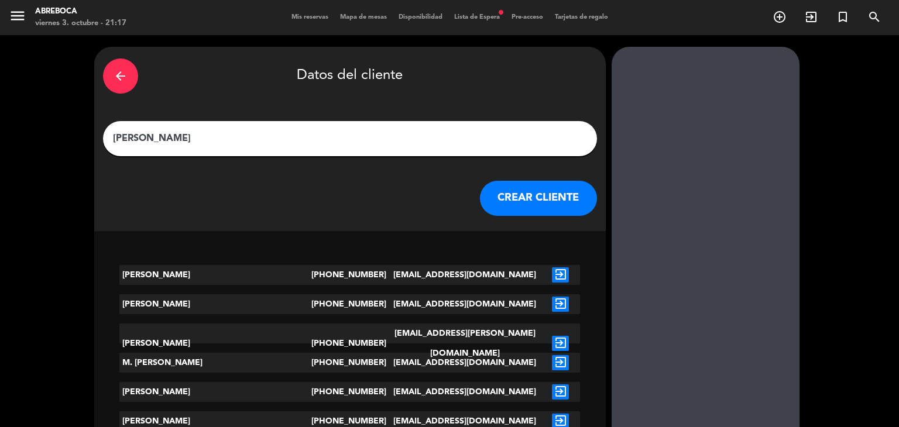
type input "[PERSON_NAME]"
click at [480, 193] on button "CREAR CLIENTE" at bounding box center [538, 198] width 117 height 35
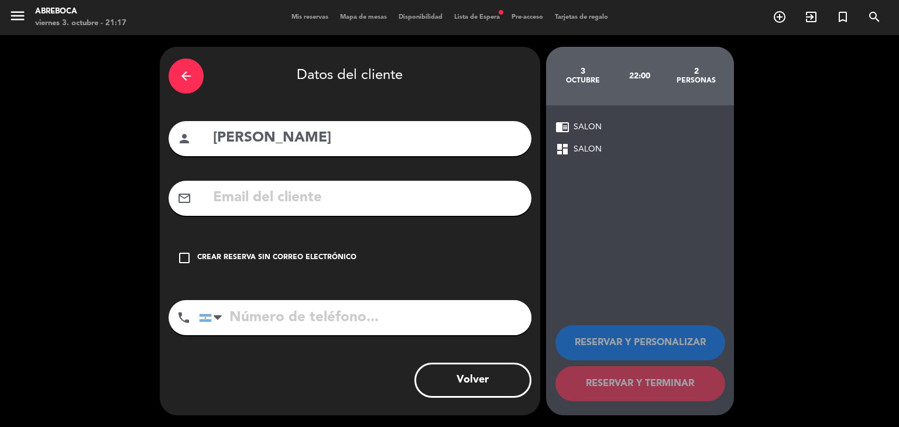
click at [310, 258] on div "Crear reserva sin correo electrónico" at bounding box center [276, 258] width 159 height 12
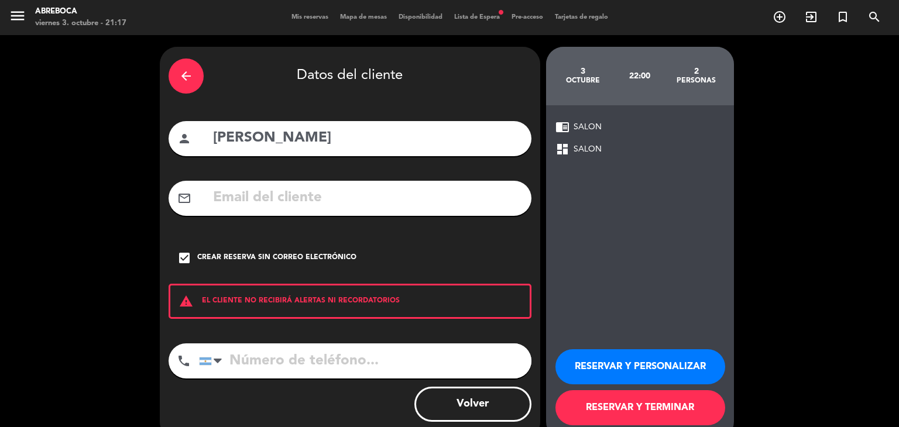
click at [622, 365] on button "RESERVAR Y PERSONALIZAR" at bounding box center [640, 366] width 170 height 35
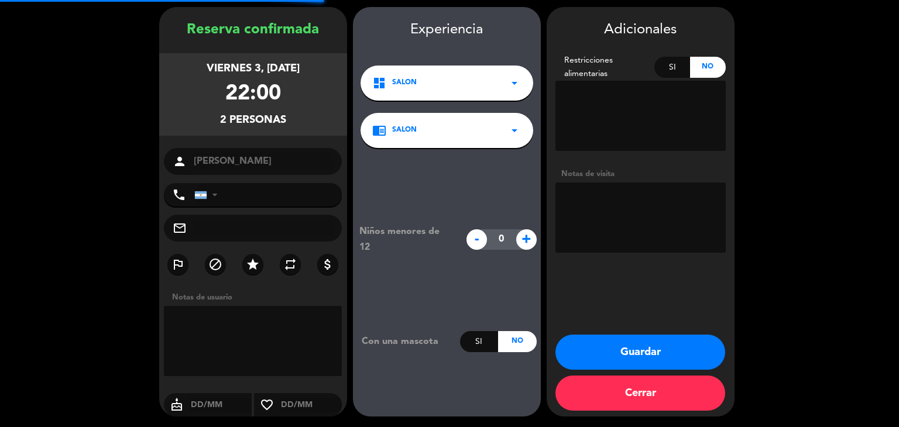
scroll to position [40, 0]
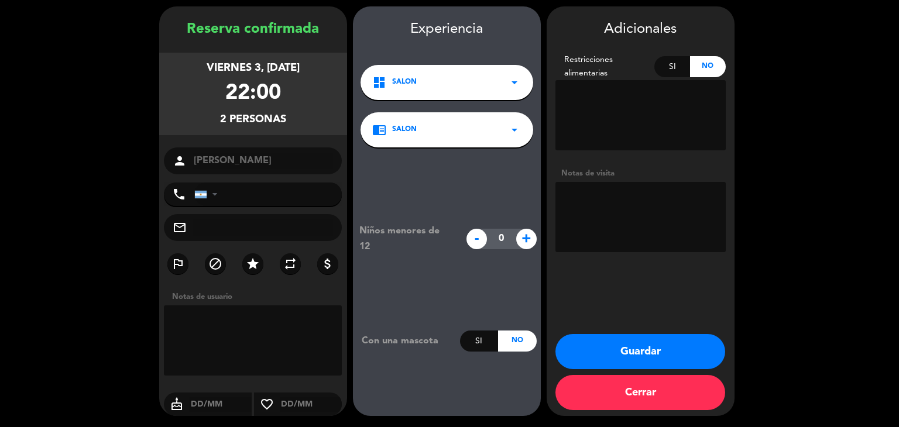
click at [627, 356] on button "Guardar" at bounding box center [640, 351] width 170 height 35
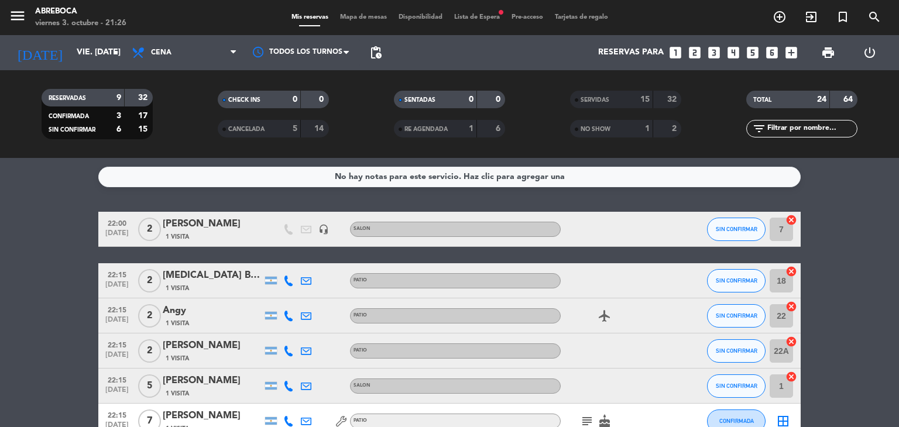
click at [289, 317] on icon at bounding box center [288, 316] width 11 height 11
click at [313, 300] on span at bounding box center [317, 296] width 9 height 9
click at [829, 335] on bookings-row "22:00 [DATE] 2 [PERSON_NAME] 1 Visita headset_mic SALON SIN CONFIRMAR 7 cancel …" at bounding box center [449, 378] width 899 height 332
click at [817, 300] on bookings-row "22:00 [DATE] 2 [PERSON_NAME] 1 Visita headset_mic SALON SIN CONFIRMAR 7 cancel …" at bounding box center [449, 378] width 899 height 332
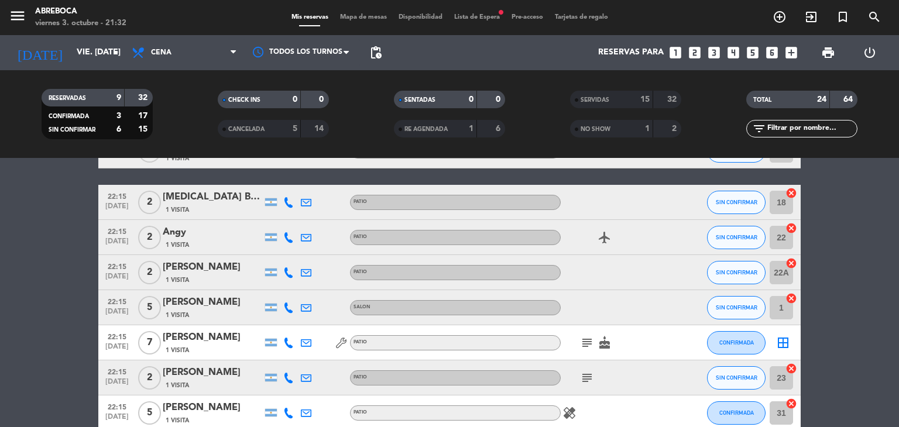
scroll to position [75, 0]
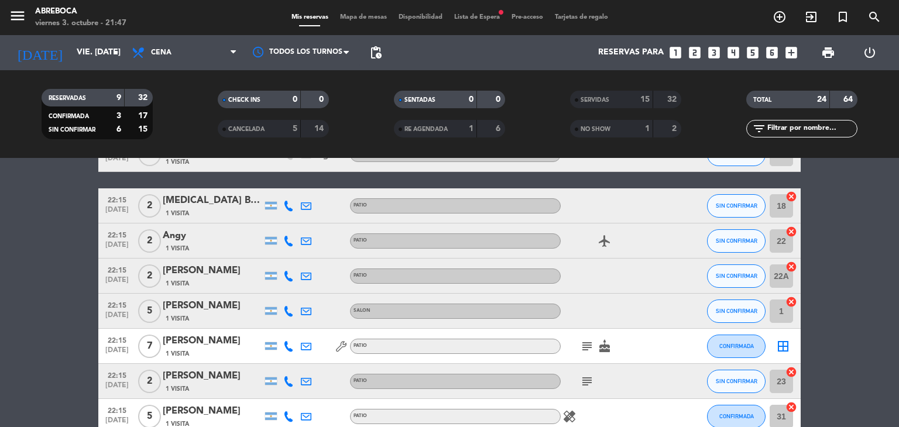
click at [837, 258] on bookings-row "22:00 [DATE] 2 [PERSON_NAME] 1 Visita headset_mic SALON SIN CONFIRMAR 7 cancel …" at bounding box center [449, 303] width 899 height 332
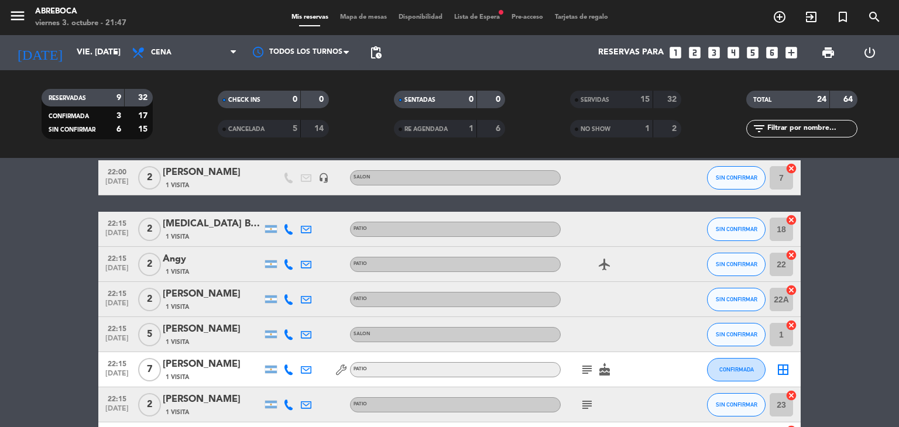
scroll to position [0, 0]
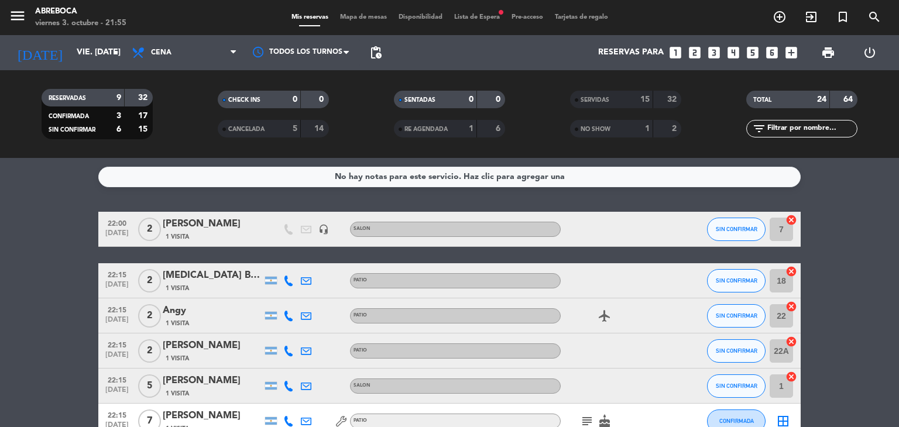
click at [841, 310] on bookings-row "22:00 [DATE] 2 [PERSON_NAME] 1 Visita headset_mic SALON SIN CONFIRMAR 7 cancel …" at bounding box center [449, 378] width 899 height 332
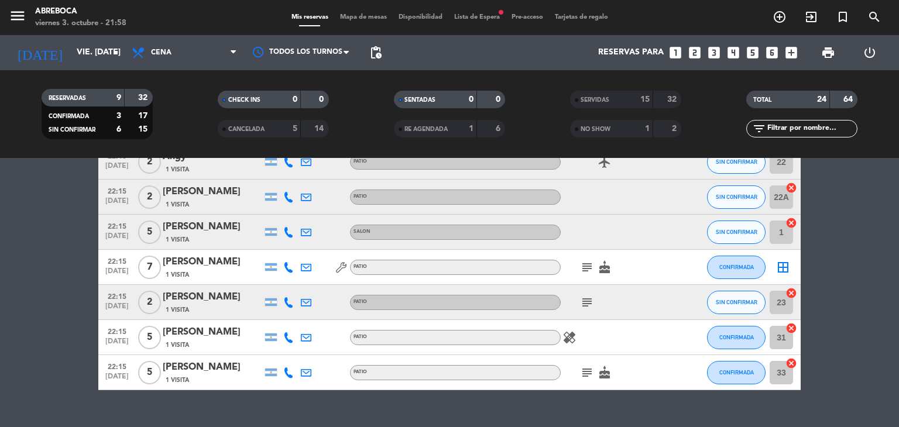
scroll to position [155, 0]
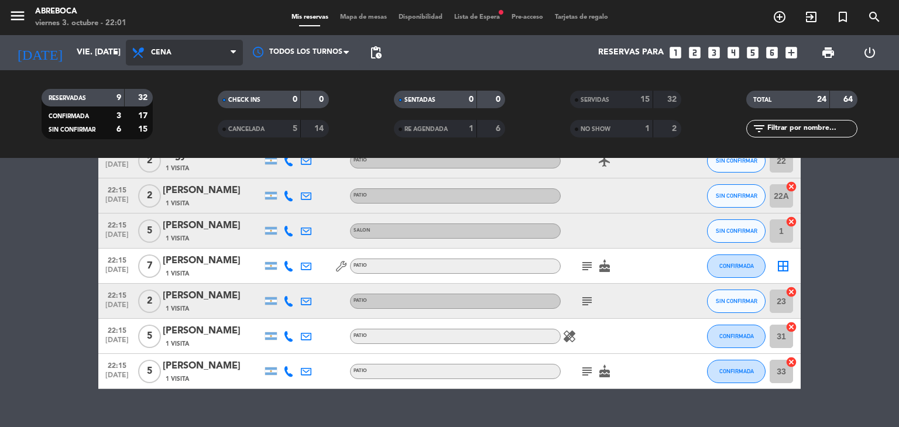
click at [151, 56] on span "Cena" at bounding box center [161, 53] width 20 height 8
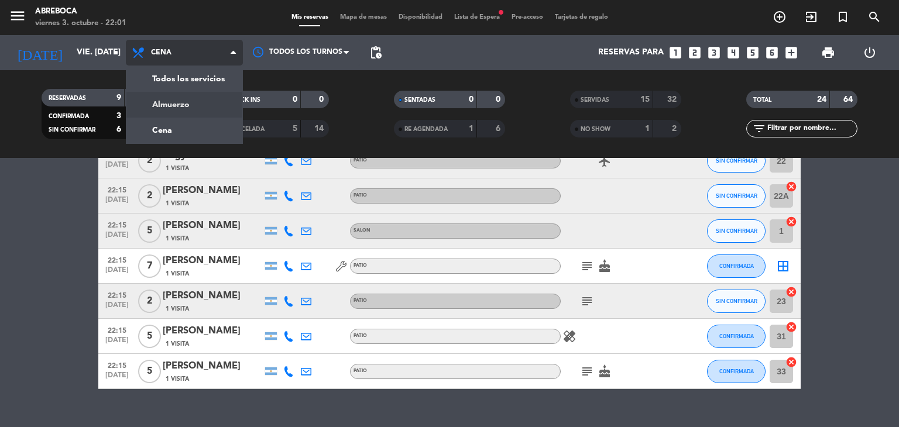
click at [179, 97] on div "menu ABREBOCA viernes 3. octubre - 22:01 Mis reservas Mapa de mesas Disponibili…" at bounding box center [449, 79] width 899 height 158
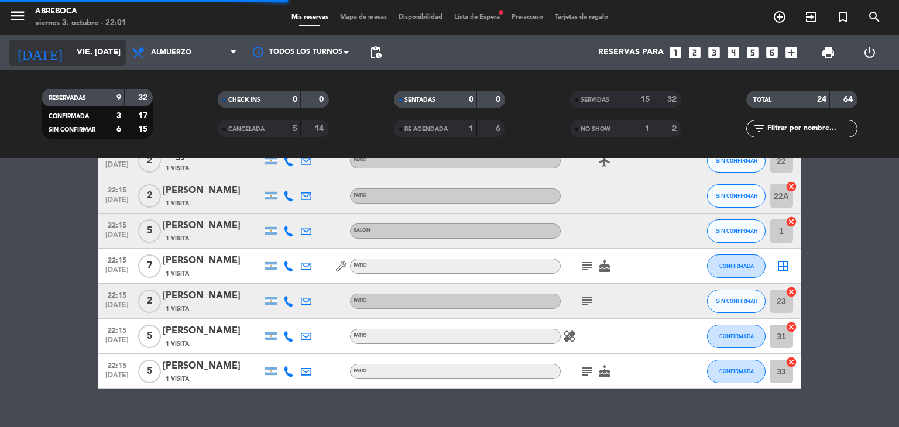
click at [87, 52] on input "vie. [DATE]" at bounding box center [126, 52] width 111 height 21
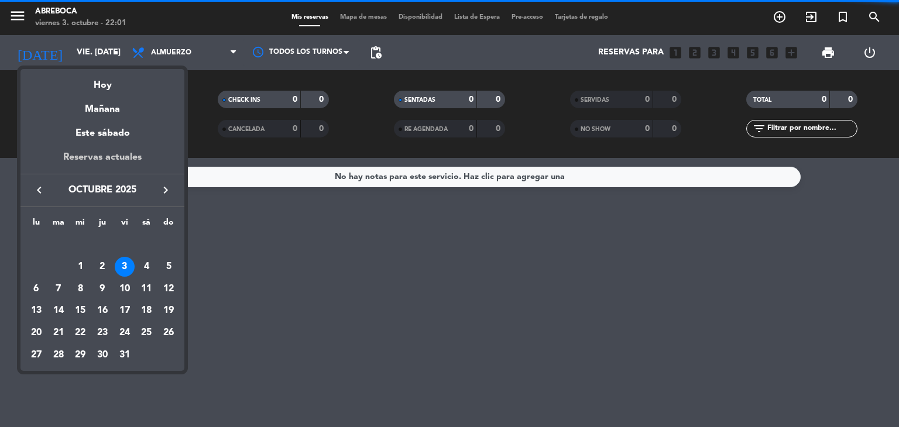
scroll to position [0, 0]
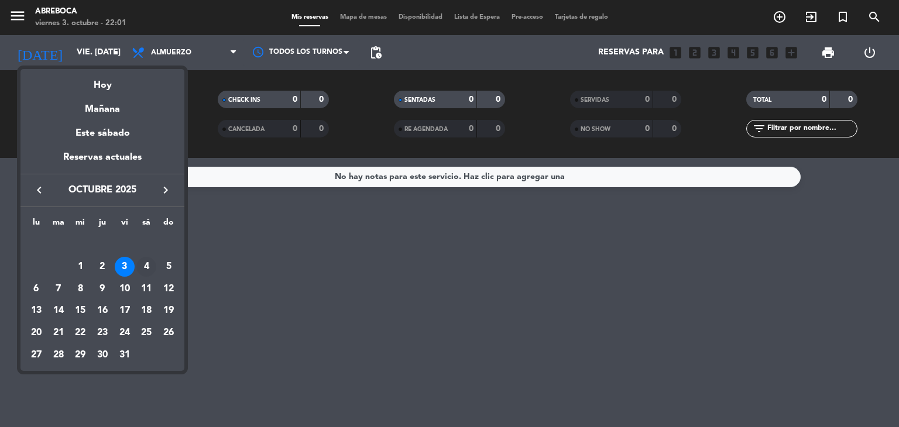
click at [146, 264] on div "4" at bounding box center [146, 267] width 20 height 20
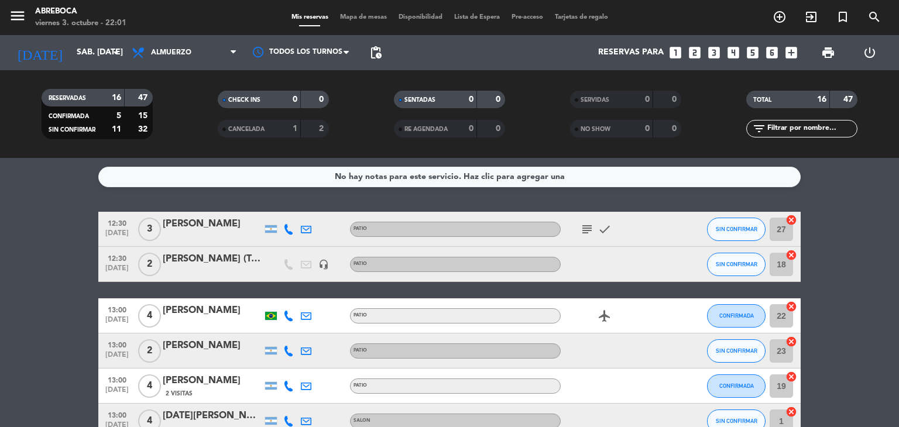
click at [207, 260] on div "[PERSON_NAME] (TuristaFoodie - Influ invitación)" at bounding box center [213, 259] width 100 height 15
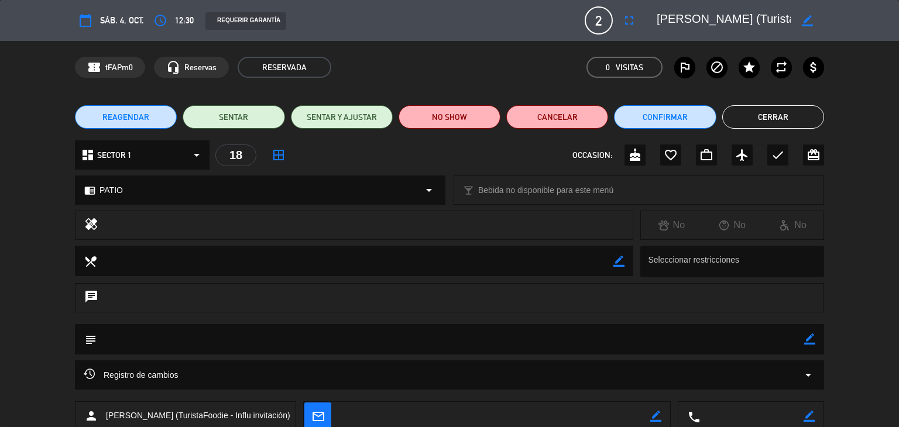
click at [762, 112] on button "Cerrar" at bounding box center [773, 116] width 102 height 23
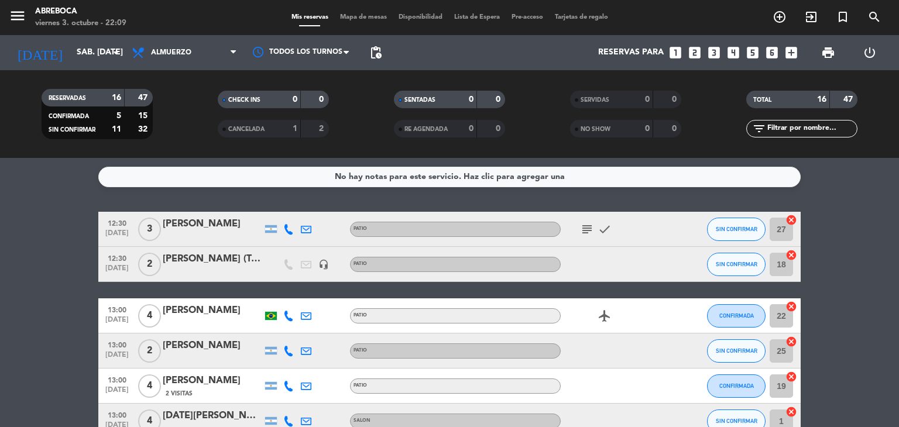
click at [762, 112] on div "TOTAL 16 47" at bounding box center [802, 105] width 176 height 29
click at [104, 41] on div "[DATE] sáb. [DATE] arrow_drop_down" at bounding box center [67, 53] width 117 height 26
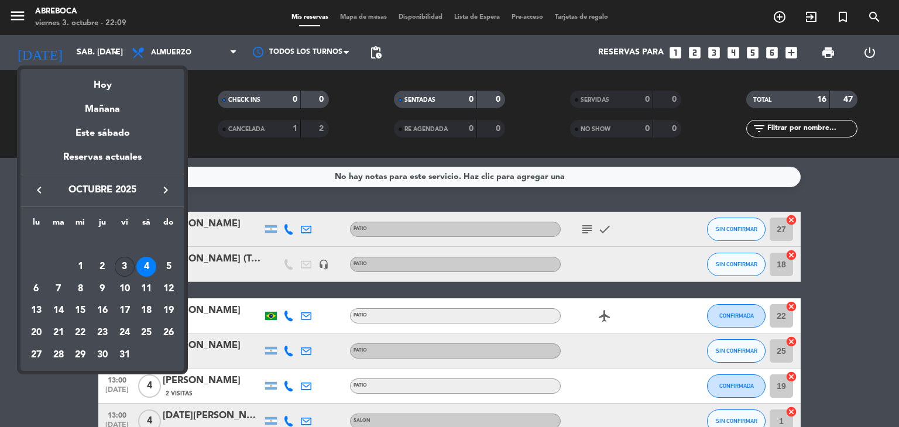
click at [125, 269] on div "3" at bounding box center [125, 267] width 20 height 20
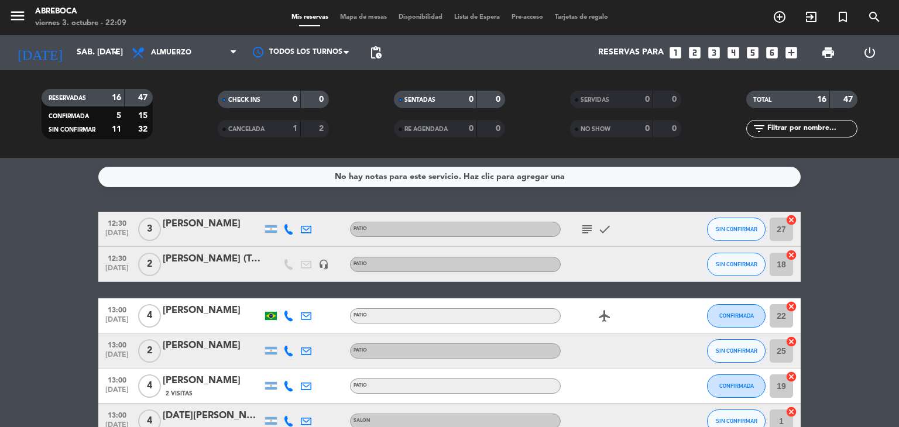
type input "vie. [DATE]"
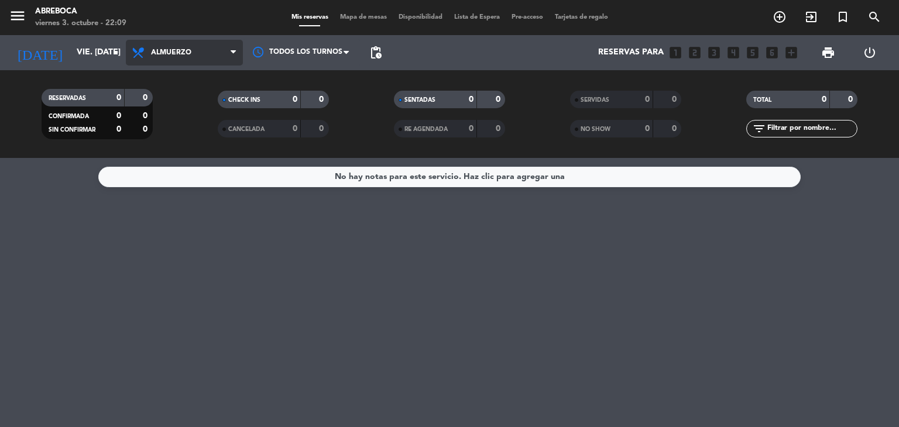
click at [183, 46] on span "Almuerzo" at bounding box center [184, 53] width 117 height 26
click at [176, 123] on div "menu ABREBOCA viernes 3. octubre - 22:09 Mis reservas Mapa de mesas Disponibili…" at bounding box center [449, 79] width 899 height 158
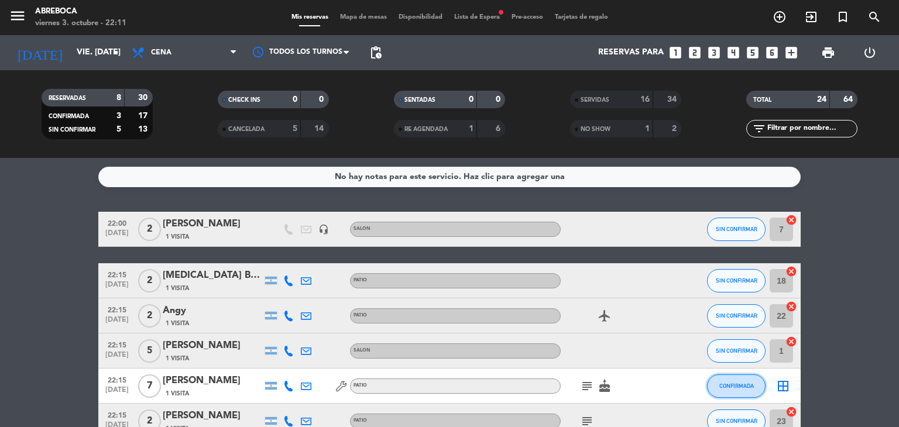
click at [729, 378] on button "CONFIRMADA" at bounding box center [736, 386] width 59 height 23
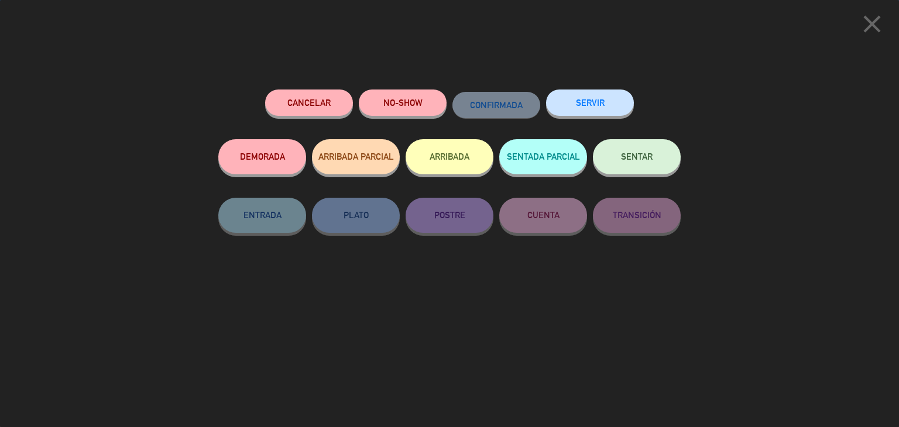
click at [596, 101] on button "SERVIR" at bounding box center [590, 103] width 88 height 26
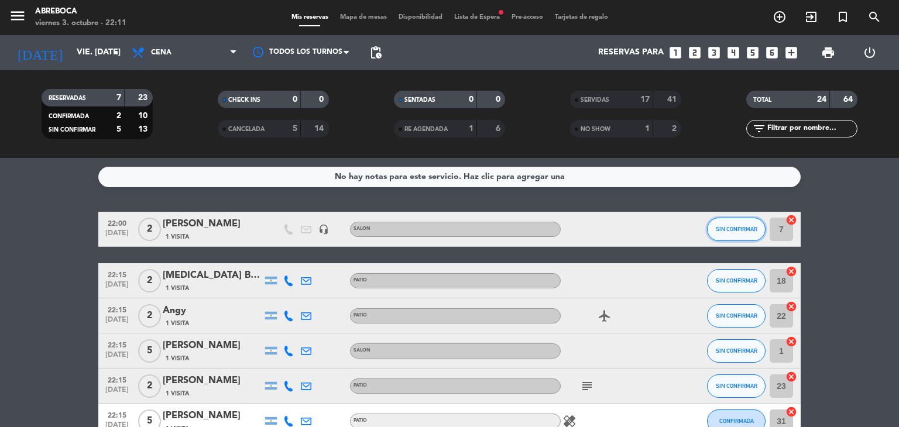
click at [728, 223] on button "SIN CONFIRMAR" at bounding box center [736, 229] width 59 height 23
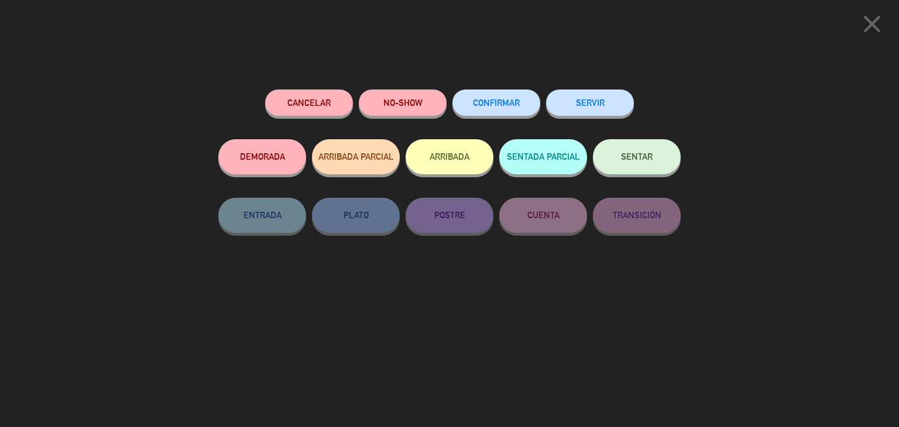
click at [597, 106] on button "SERVIR" at bounding box center [590, 103] width 88 height 26
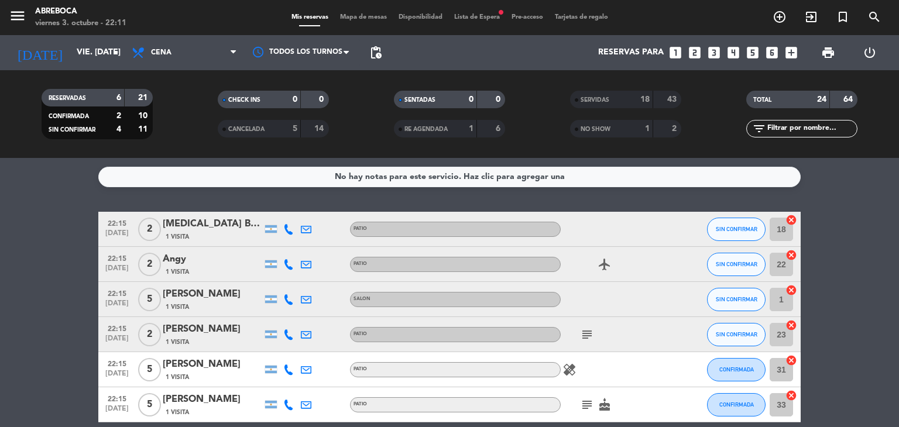
click at [863, 266] on bookings-row "22:15 [DATE] 2 [MEDICAL_DATA] Banfi 1 Visita PATIO SIN CONFIRMAR 18 cancel 22:1…" at bounding box center [449, 317] width 899 height 211
click at [722, 368] on span "CONFIRMADA" at bounding box center [736, 369] width 35 height 6
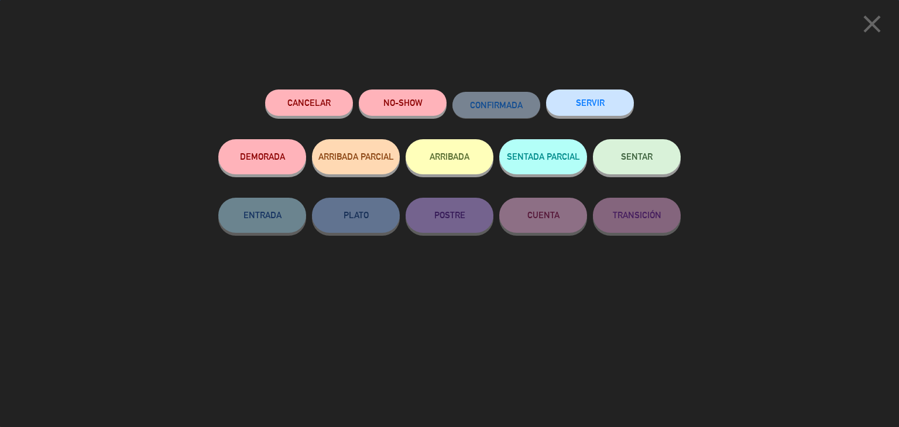
click at [595, 112] on button "SERVIR" at bounding box center [590, 103] width 88 height 26
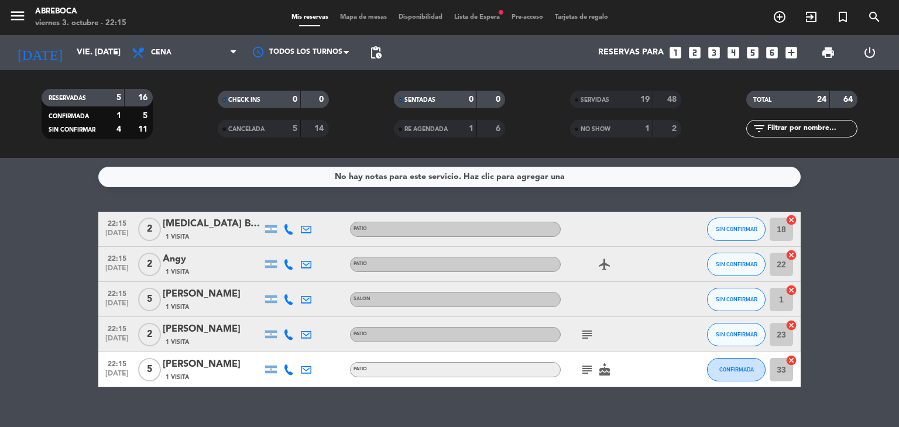
click at [458, 412] on div "No hay notas para este servicio. Haz clic para agregar una 22:15 [DATE] 2 [MEDI…" at bounding box center [449, 292] width 899 height 269
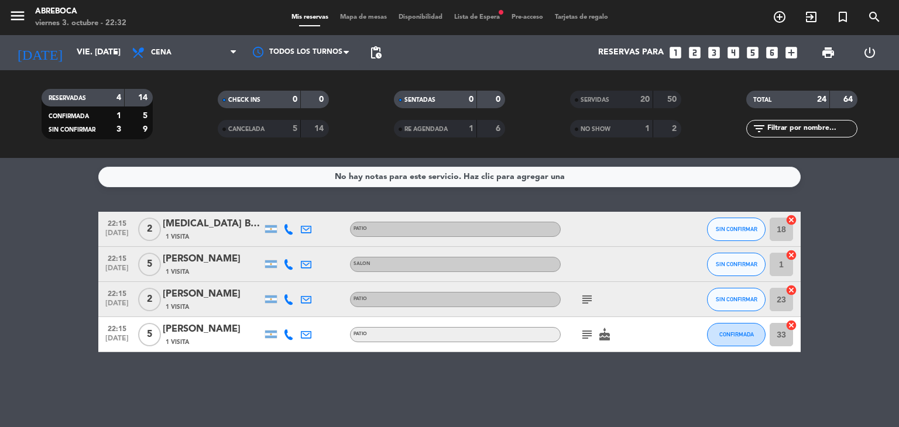
click at [289, 268] on icon at bounding box center [288, 264] width 11 height 11
click at [340, 374] on div "No hay notas para este servicio. Haz clic para agregar una 22:15 [DATE] 2 [MEDI…" at bounding box center [449, 292] width 899 height 269
click at [750, 265] on span "SIN CONFIRMAR" at bounding box center [737, 264] width 42 height 6
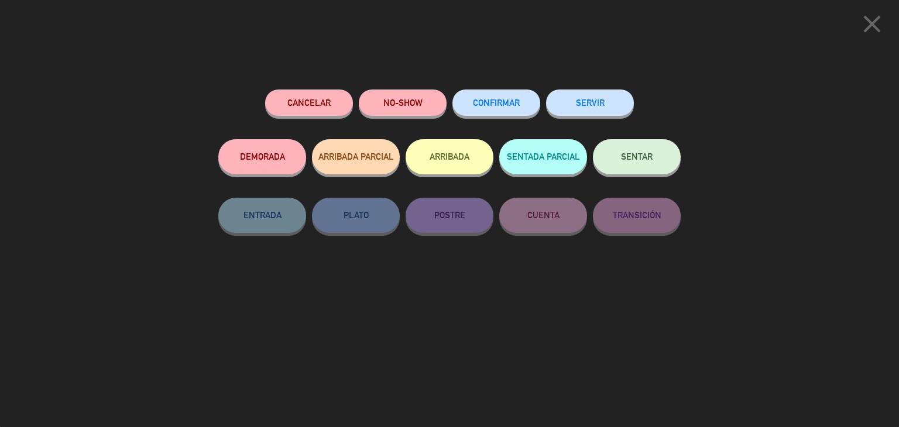
click at [883, 24] on icon "close" at bounding box center [872, 23] width 29 height 29
